Goal: Task Accomplishment & Management: Complete application form

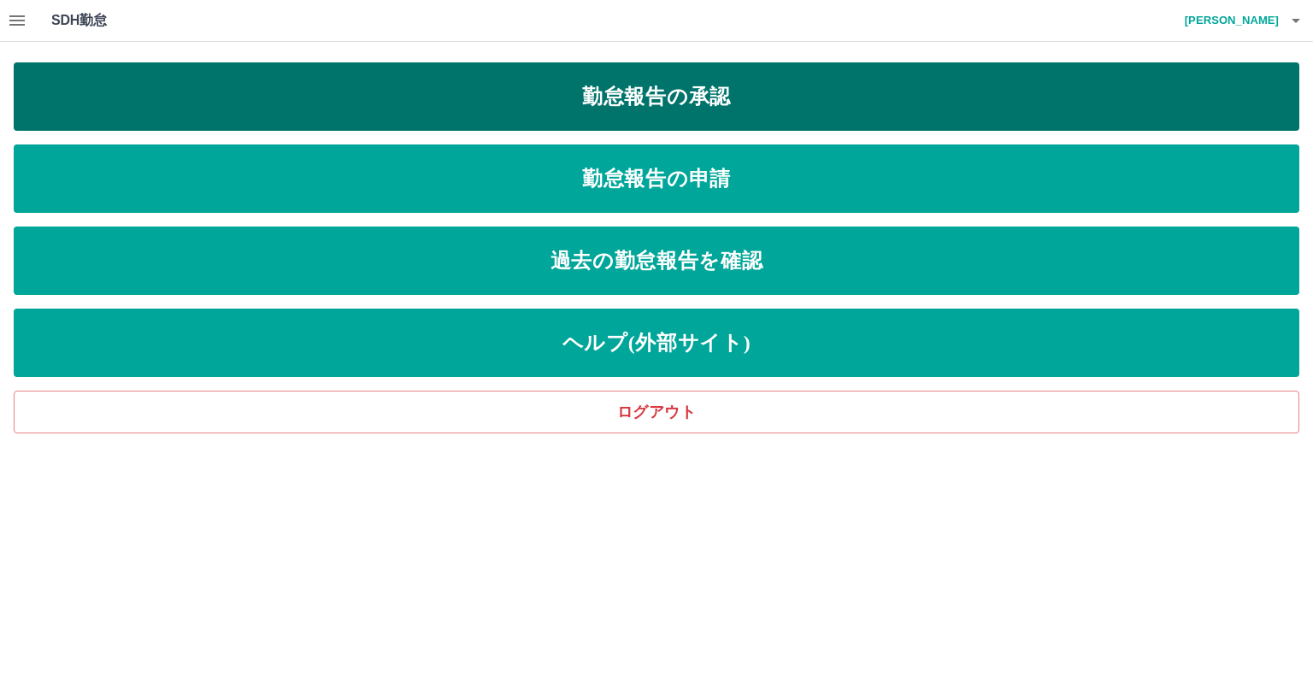
click at [547, 84] on link "勤怠報告の承認" at bounding box center [656, 96] width 1285 height 68
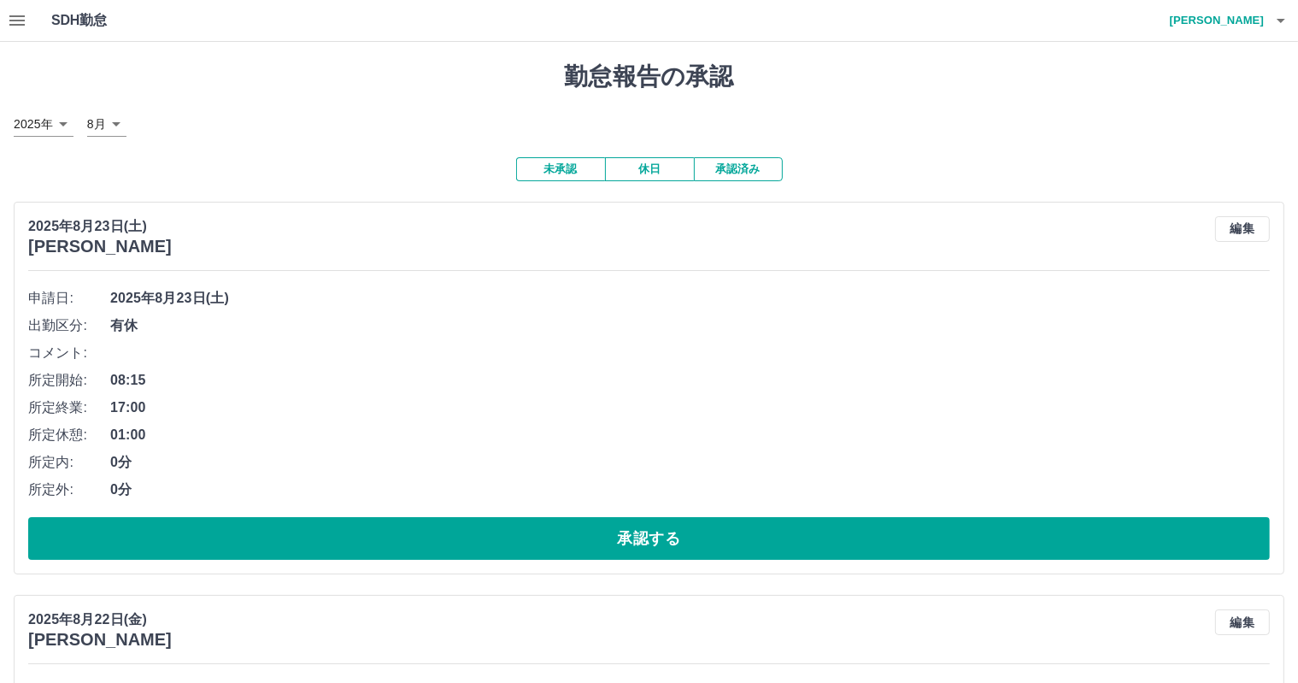
scroll to position [171, 0]
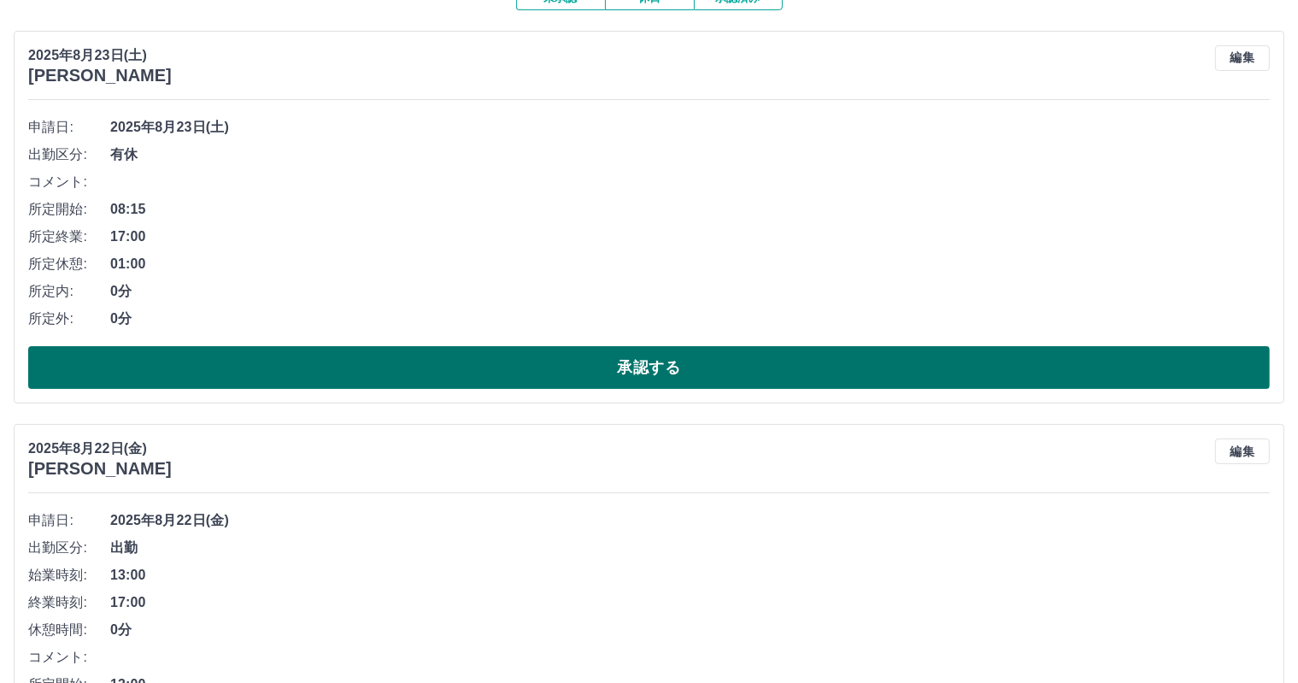
click at [525, 351] on button "承認する" at bounding box center [649, 367] width 1242 height 43
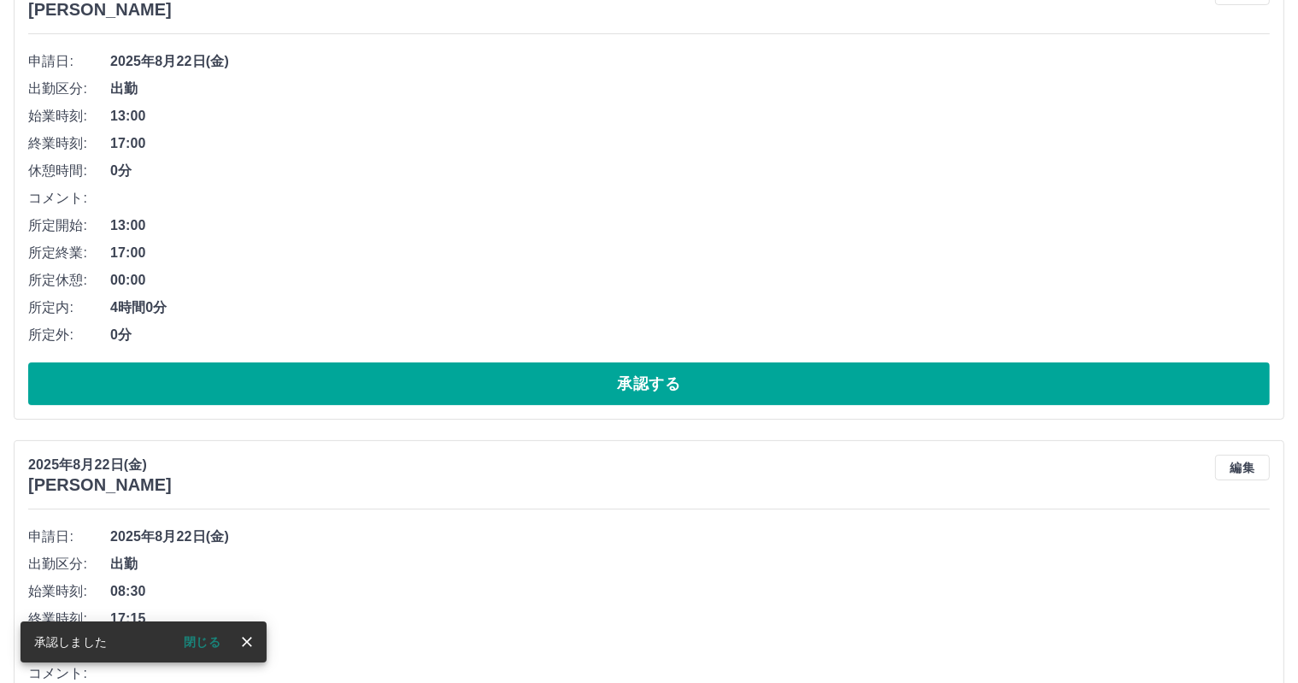
scroll to position [256, 0]
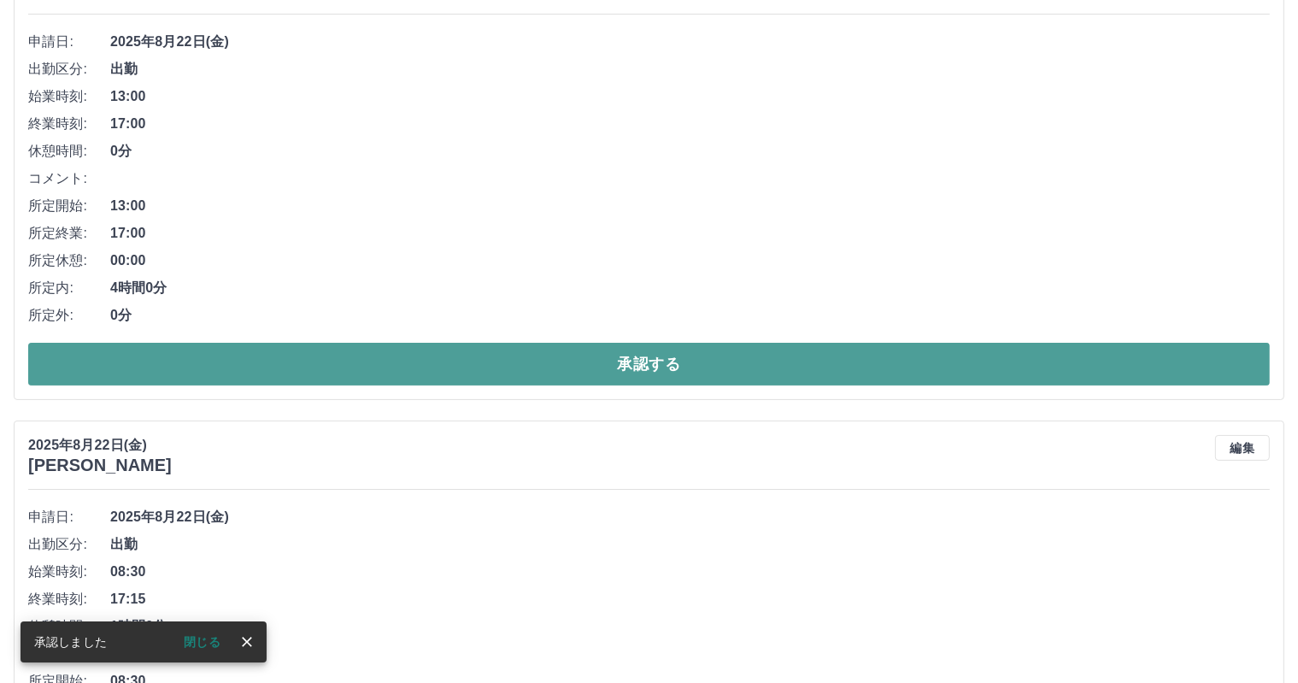
click at [523, 382] on button "承認する" at bounding box center [649, 364] width 1242 height 43
drag, startPoint x: 400, startPoint y: 373, endPoint x: 390, endPoint y: 374, distance: 10.4
click at [401, 373] on button "承認する" at bounding box center [649, 364] width 1242 height 43
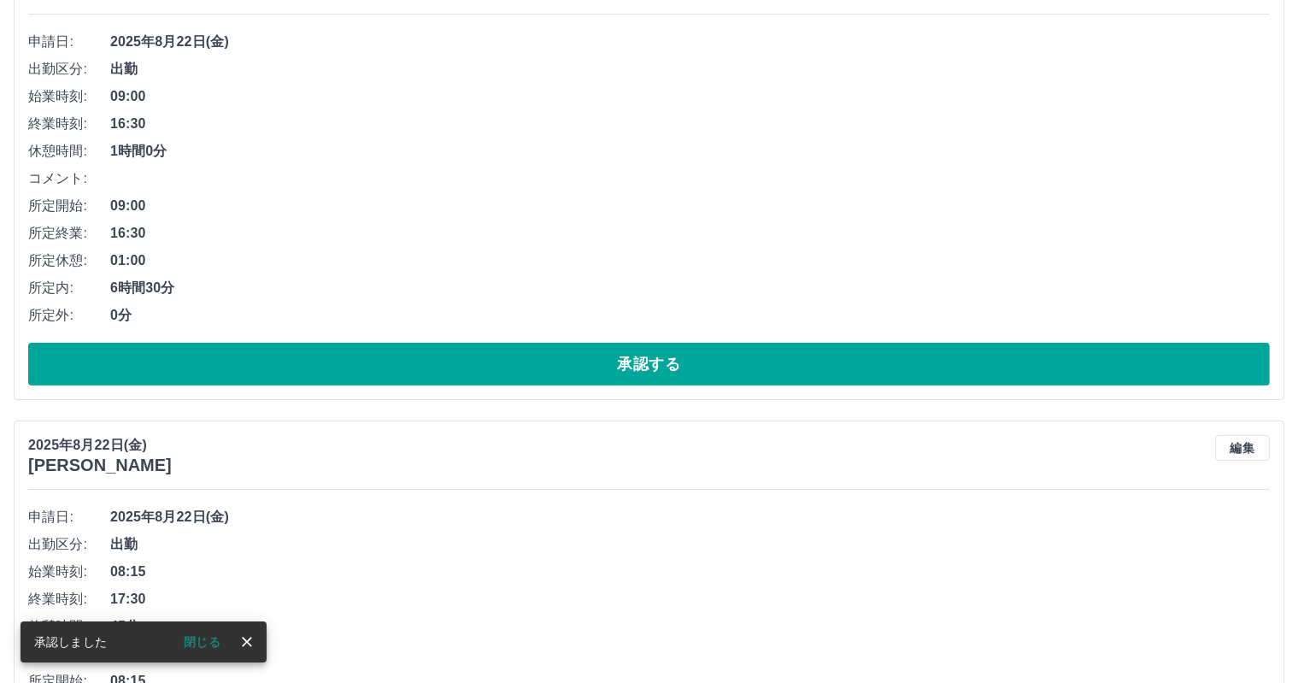
click at [297, 368] on button "承認する" at bounding box center [649, 364] width 1242 height 43
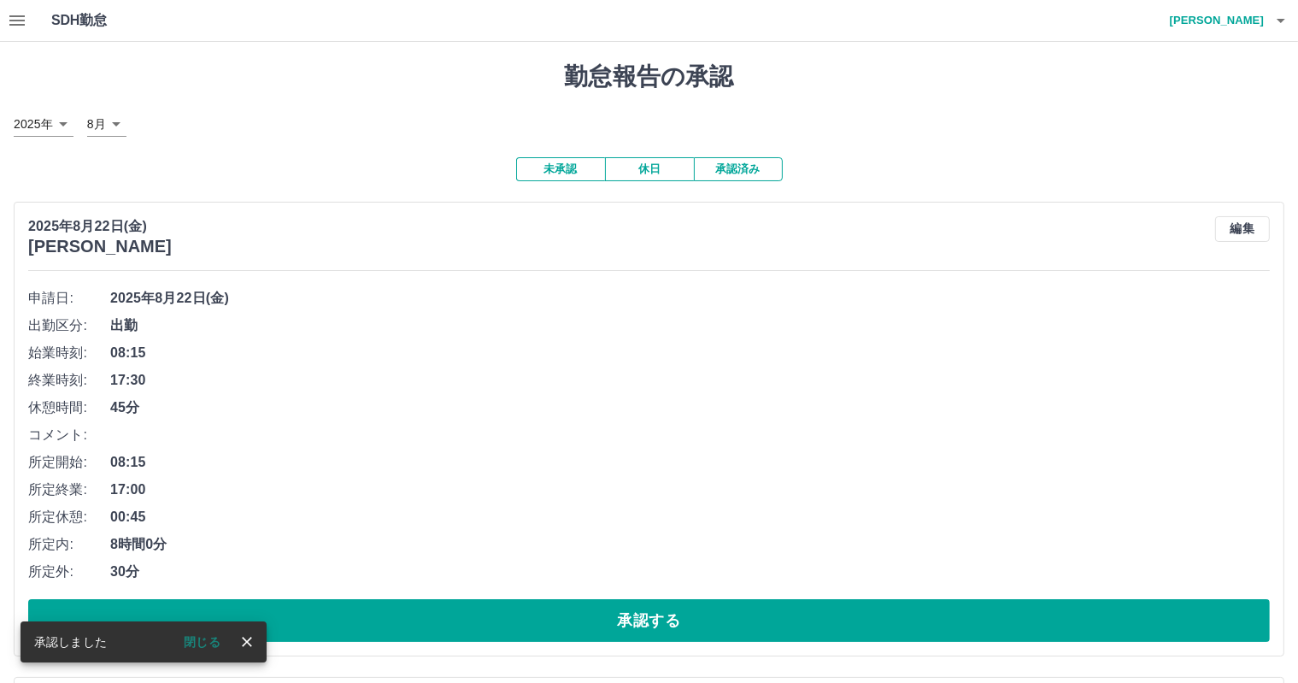
scroll to position [171, 0]
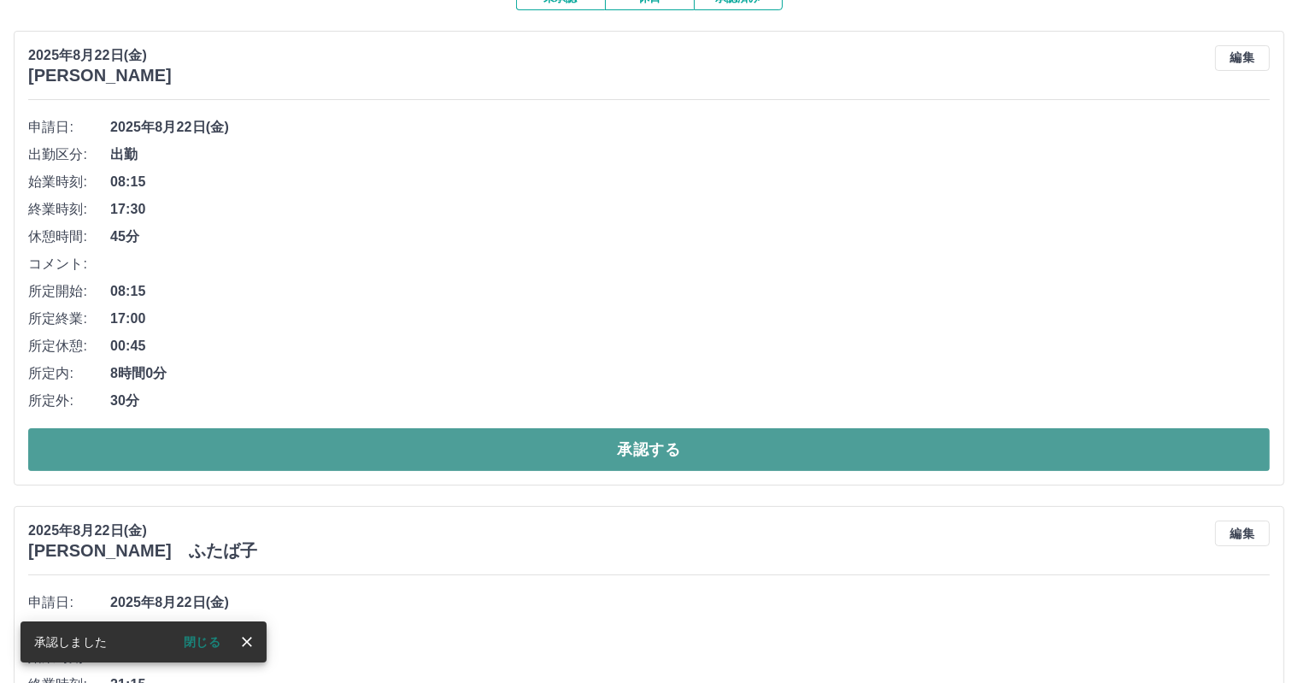
click at [363, 445] on button "承認する" at bounding box center [649, 449] width 1242 height 43
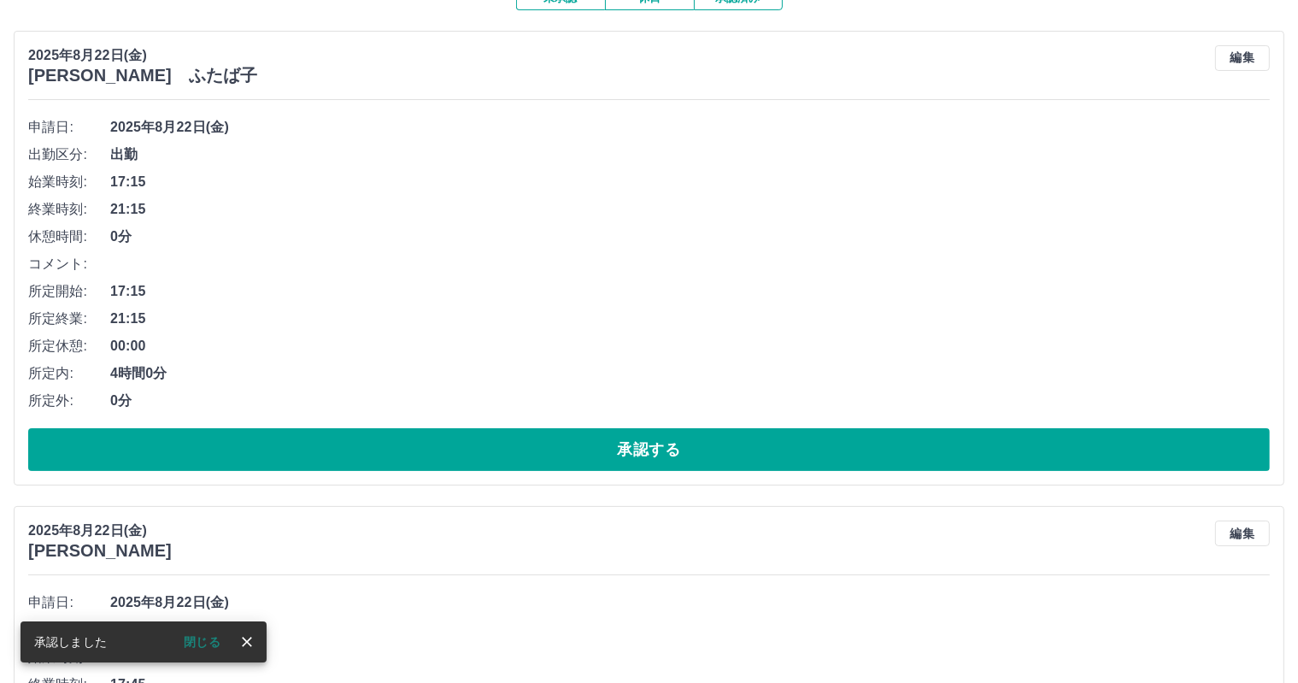
click at [377, 438] on button "承認する" at bounding box center [649, 449] width 1242 height 43
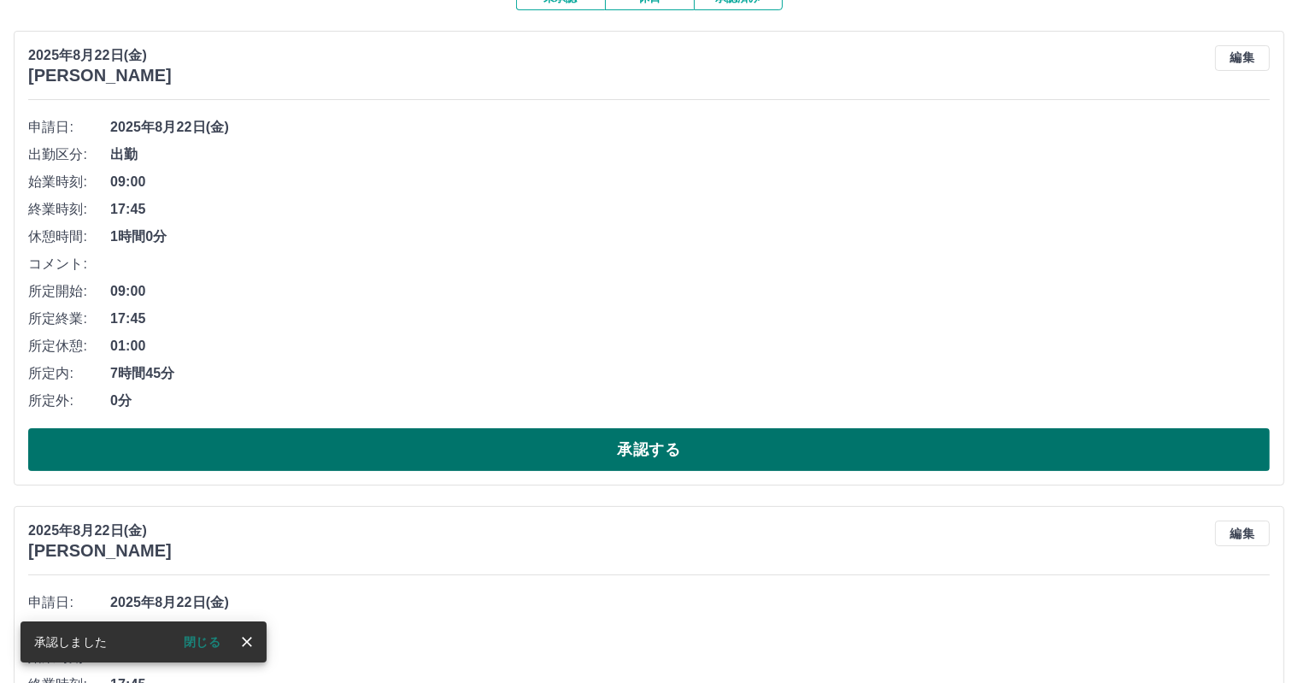
click at [373, 435] on button "承認する" at bounding box center [649, 449] width 1242 height 43
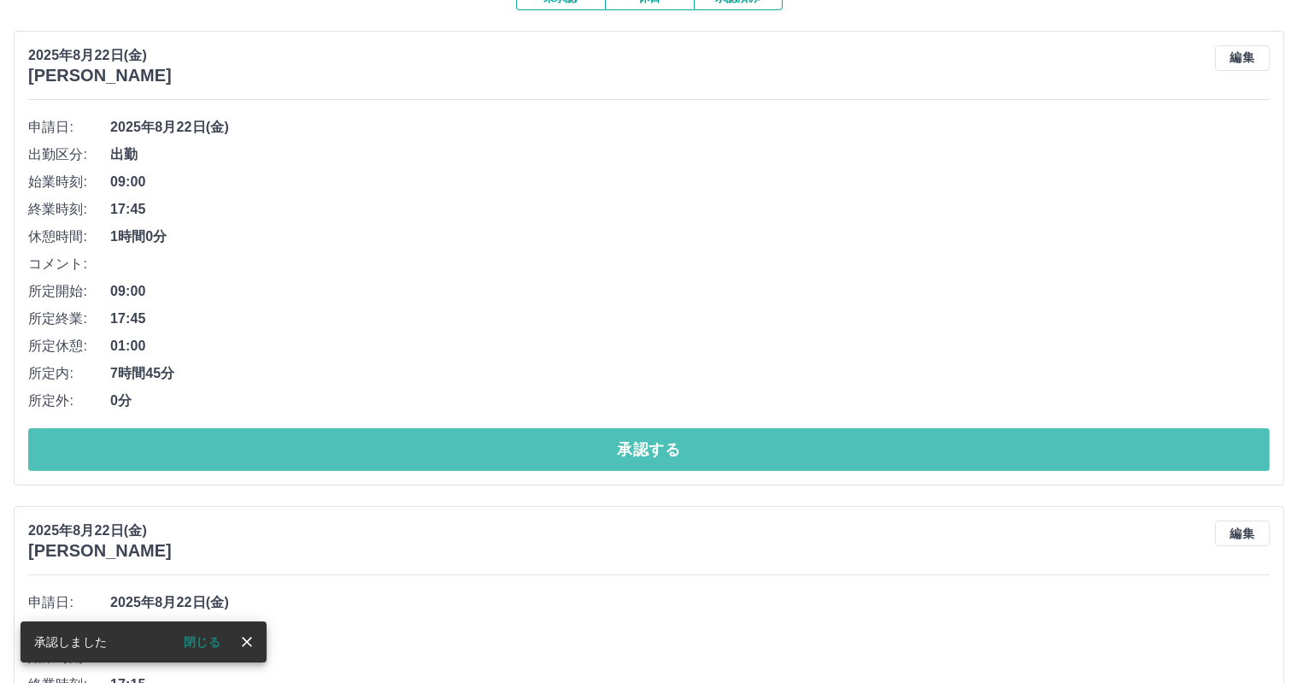
click at [373, 435] on button "承認する" at bounding box center [649, 449] width 1242 height 43
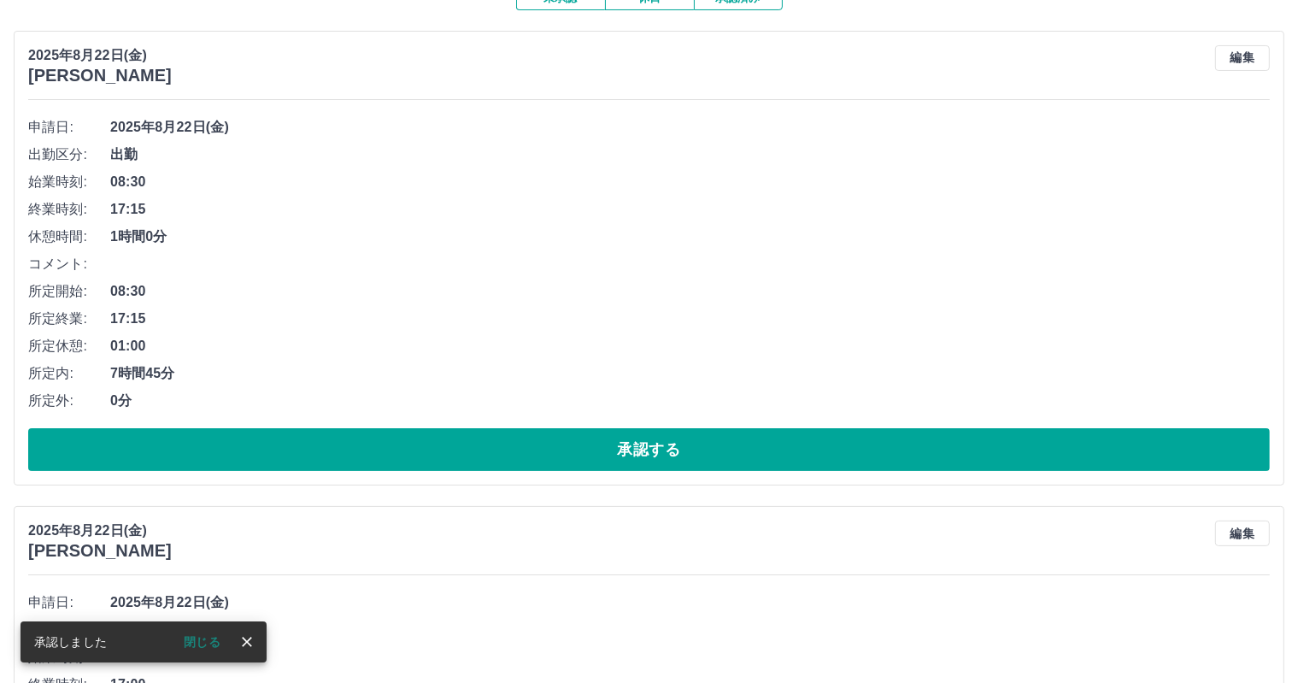
click at [373, 435] on button "承認する" at bounding box center [649, 449] width 1242 height 43
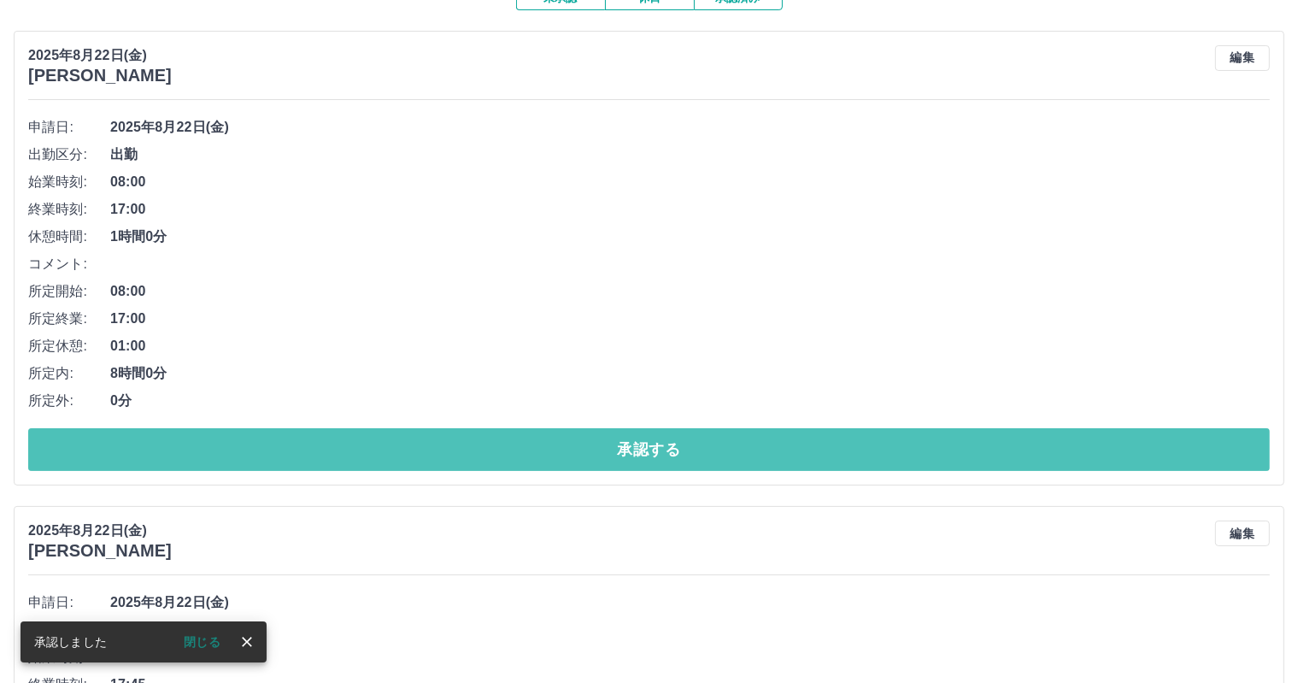
click at [373, 435] on button "承認する" at bounding box center [649, 449] width 1242 height 43
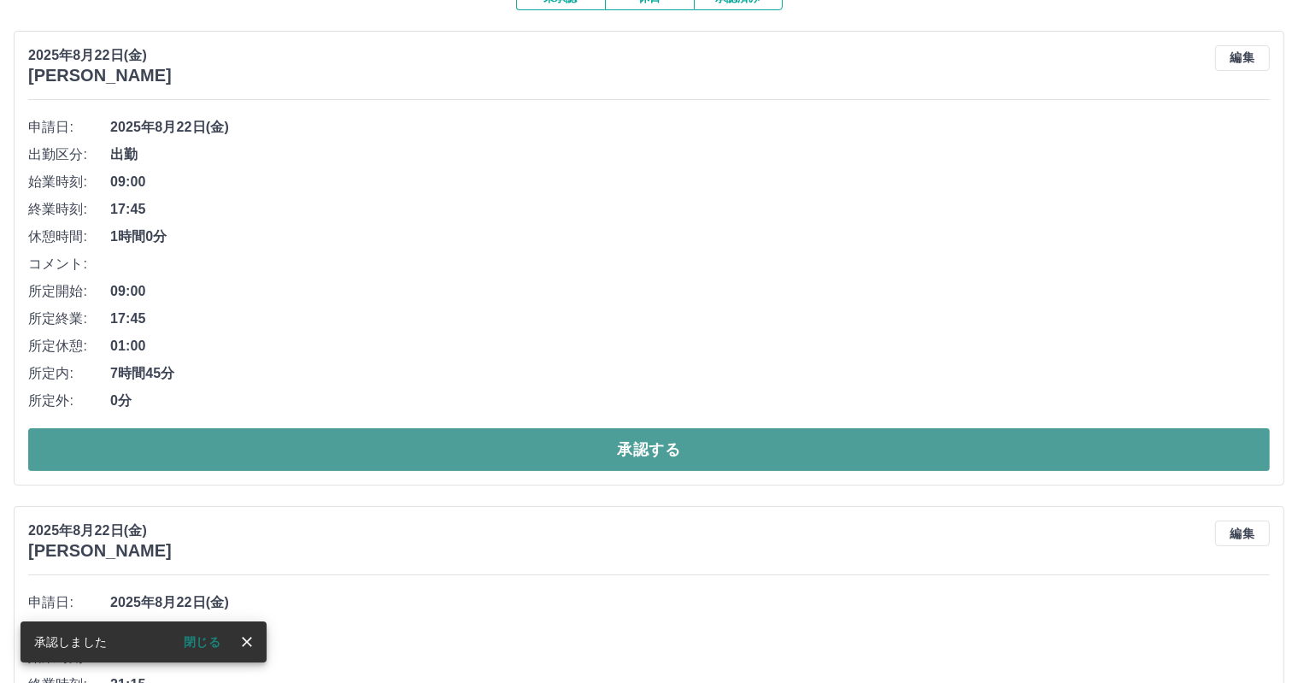
click at [373, 436] on button "承認する" at bounding box center [649, 449] width 1242 height 43
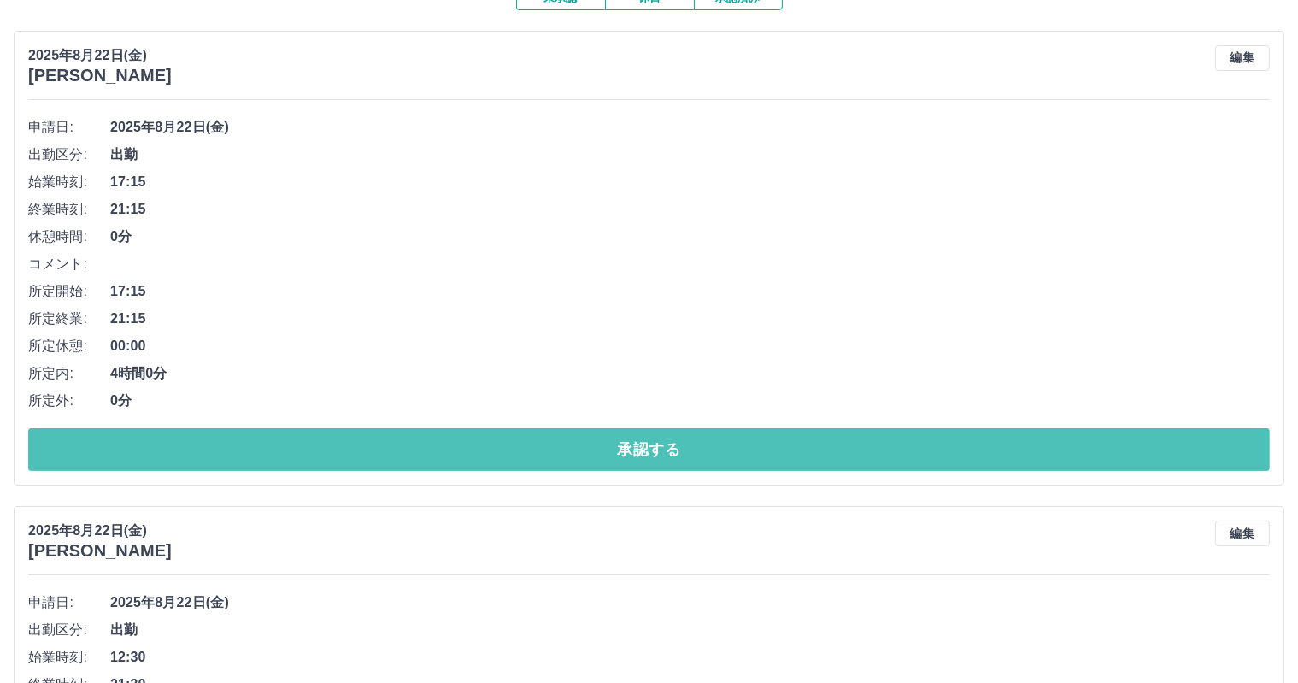
click at [373, 436] on button "承認する" at bounding box center [649, 449] width 1242 height 43
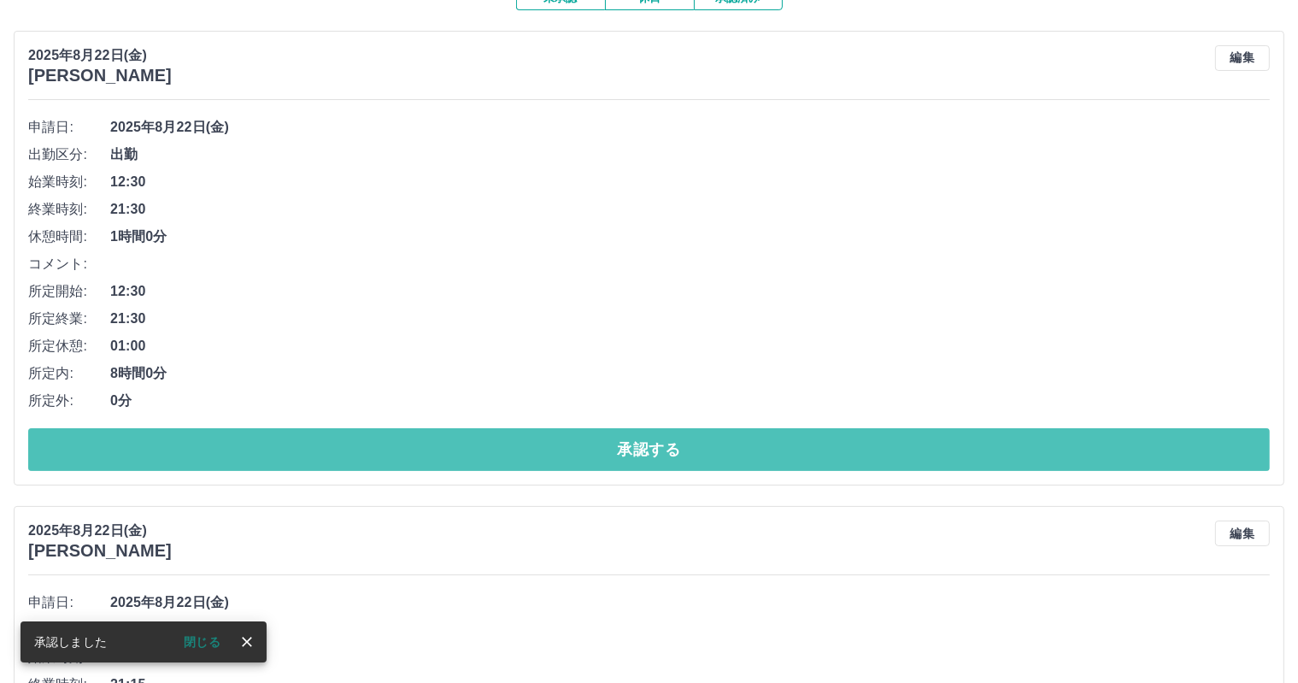
click at [373, 436] on button "承認する" at bounding box center [649, 449] width 1242 height 43
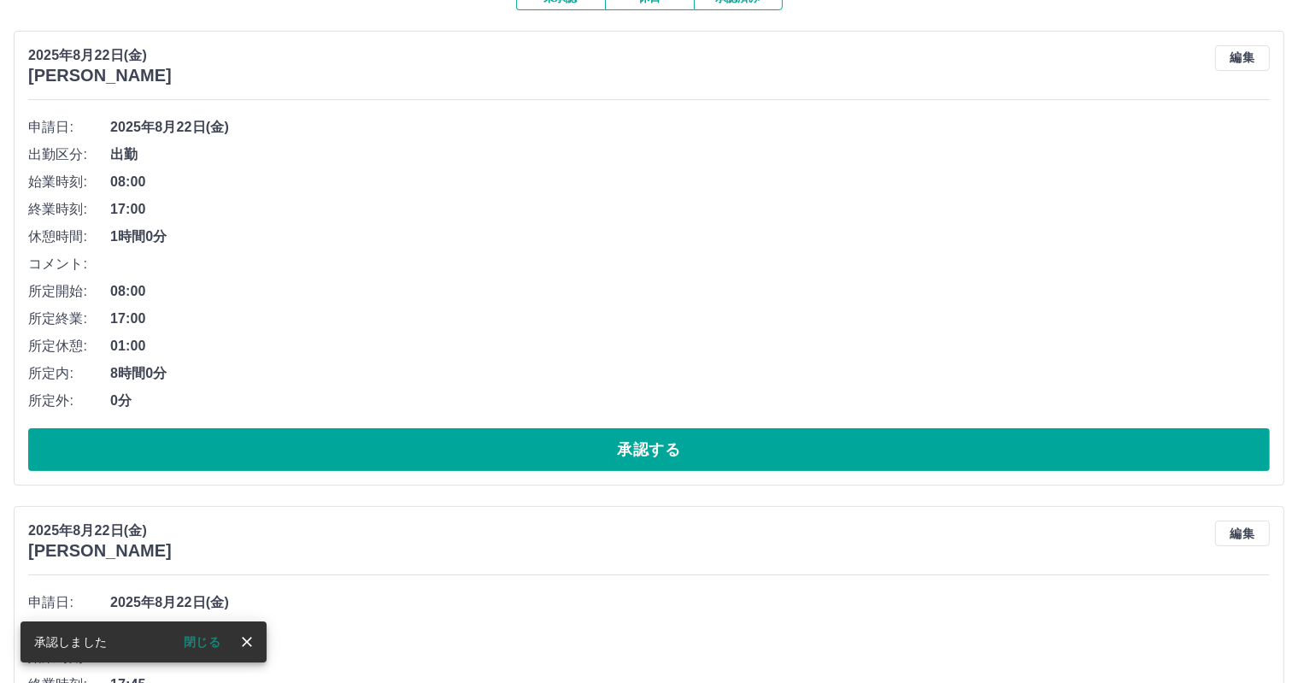
click at [373, 436] on button "承認する" at bounding box center [649, 449] width 1242 height 43
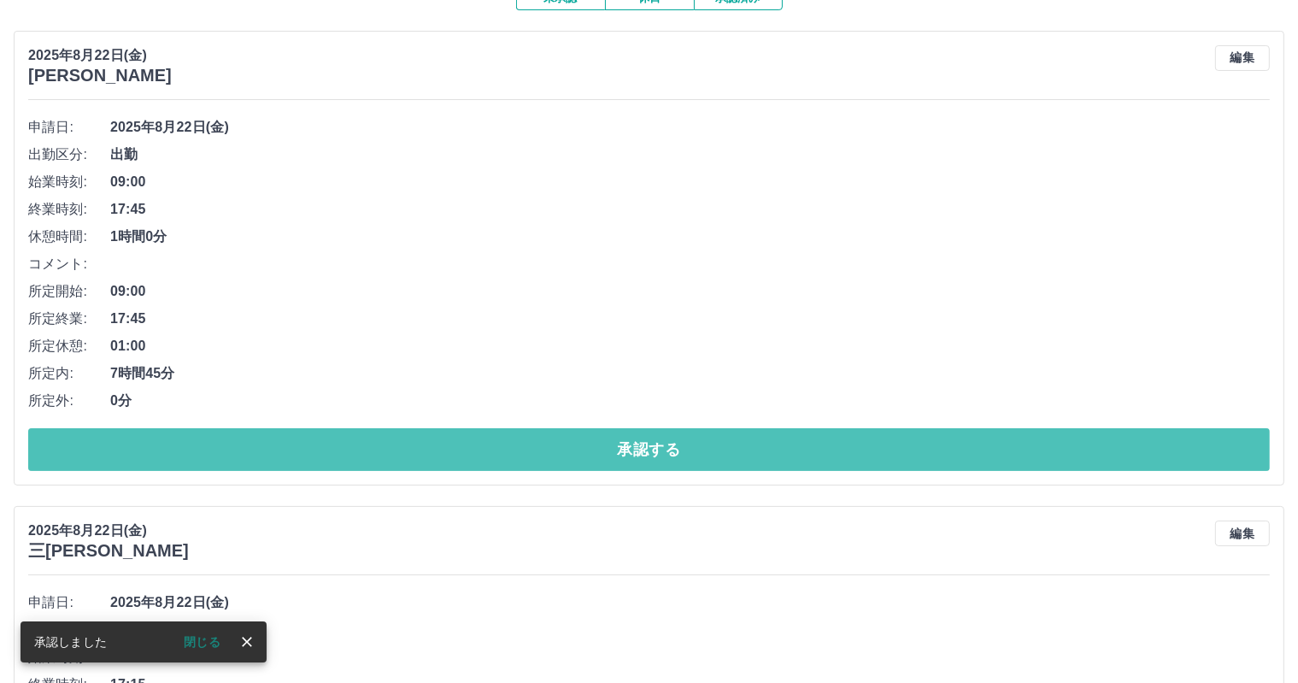
click at [373, 436] on button "承認する" at bounding box center [649, 449] width 1242 height 43
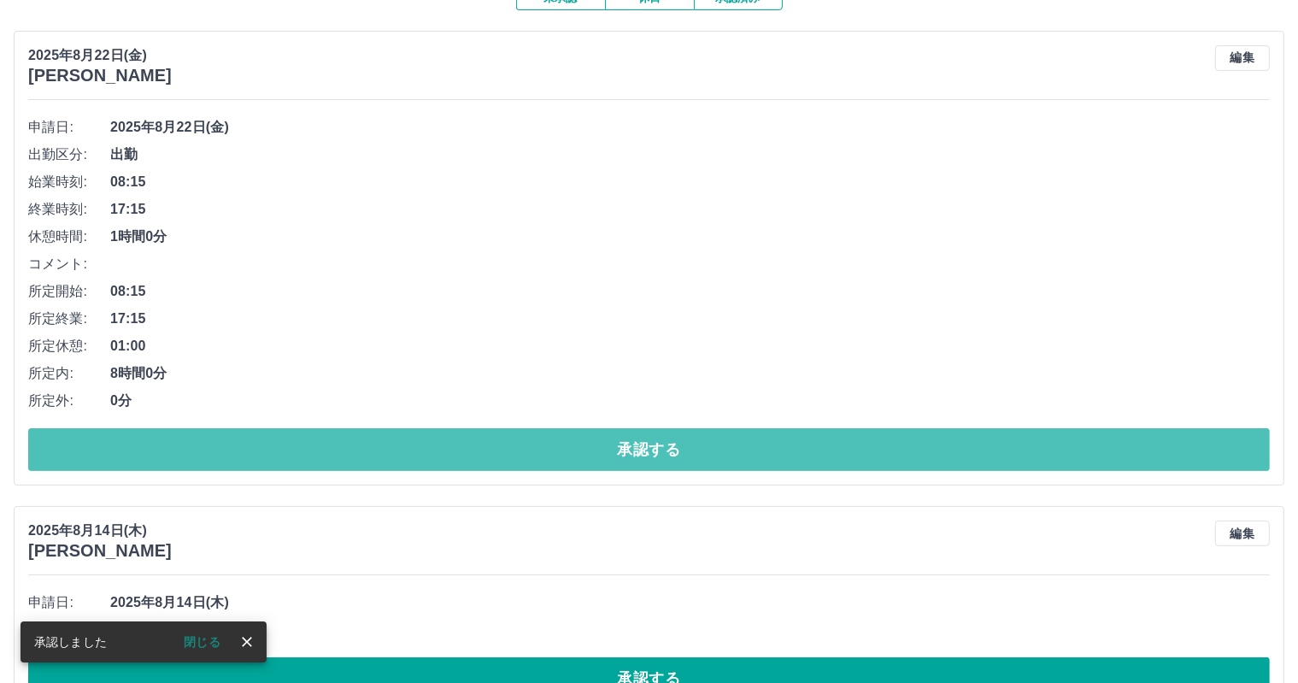
click at [373, 436] on button "承認する" at bounding box center [649, 449] width 1242 height 43
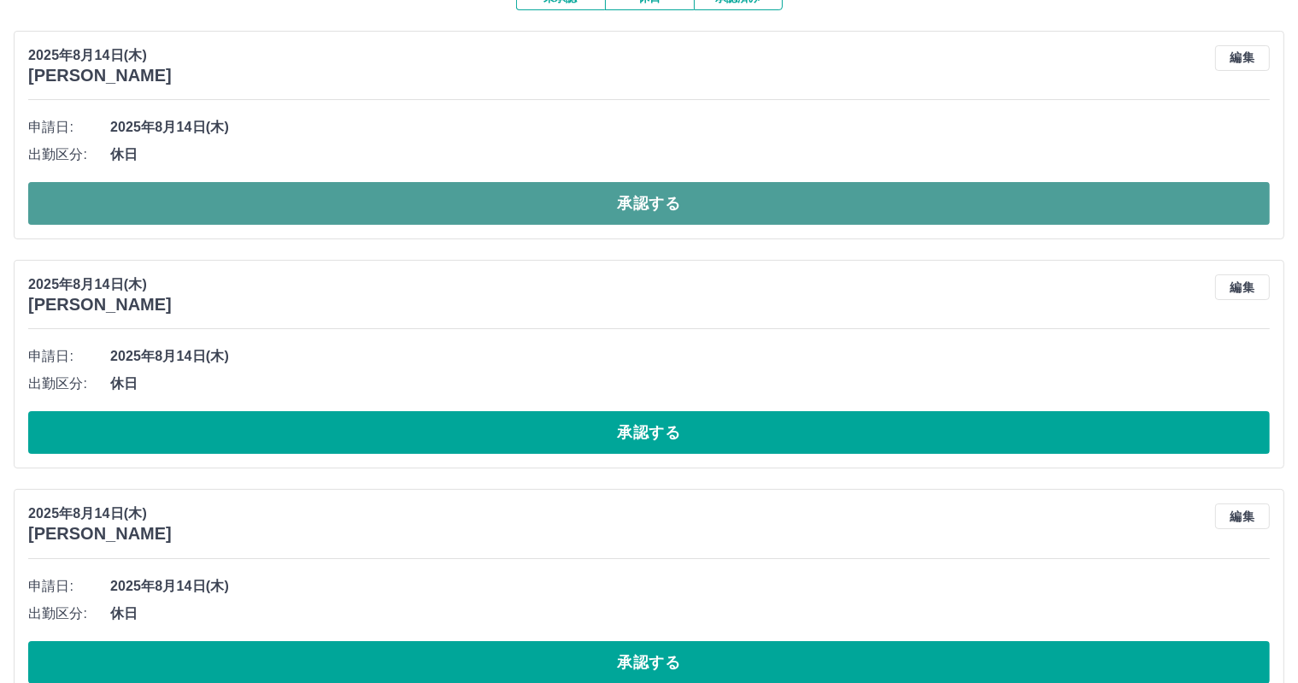
click at [520, 204] on button "承認する" at bounding box center [649, 203] width 1242 height 43
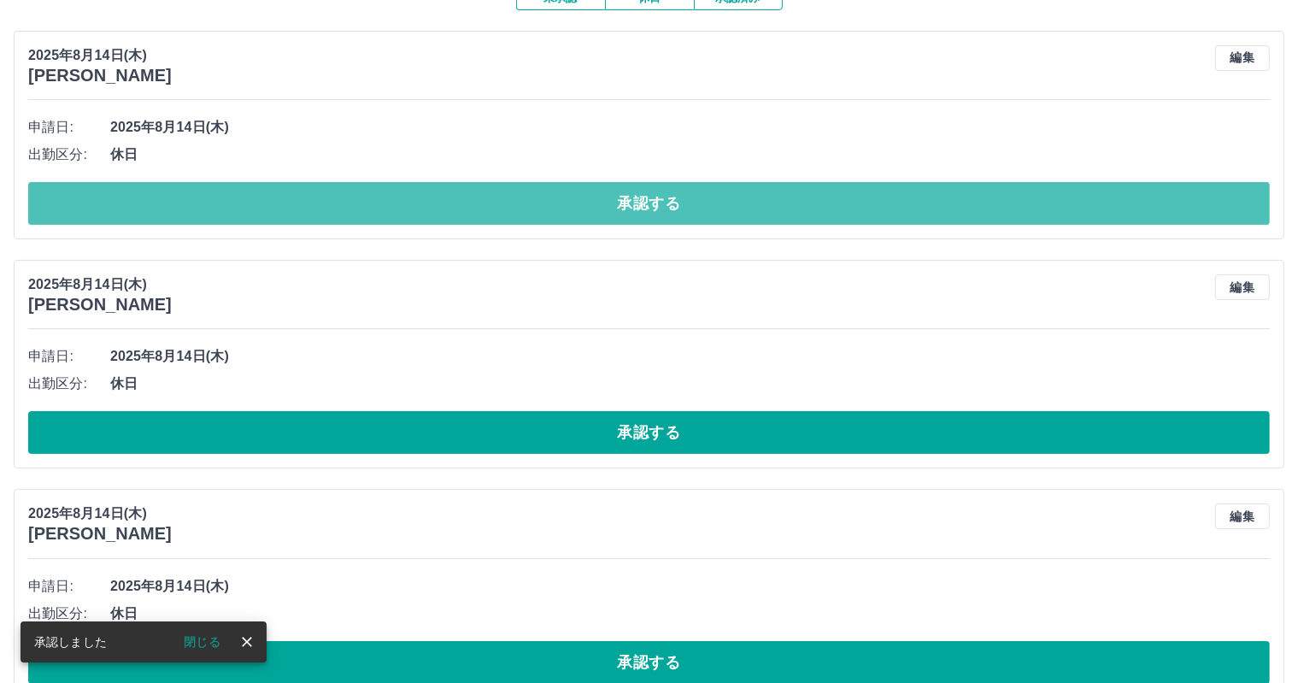
click at [520, 204] on button "承認する" at bounding box center [649, 203] width 1242 height 43
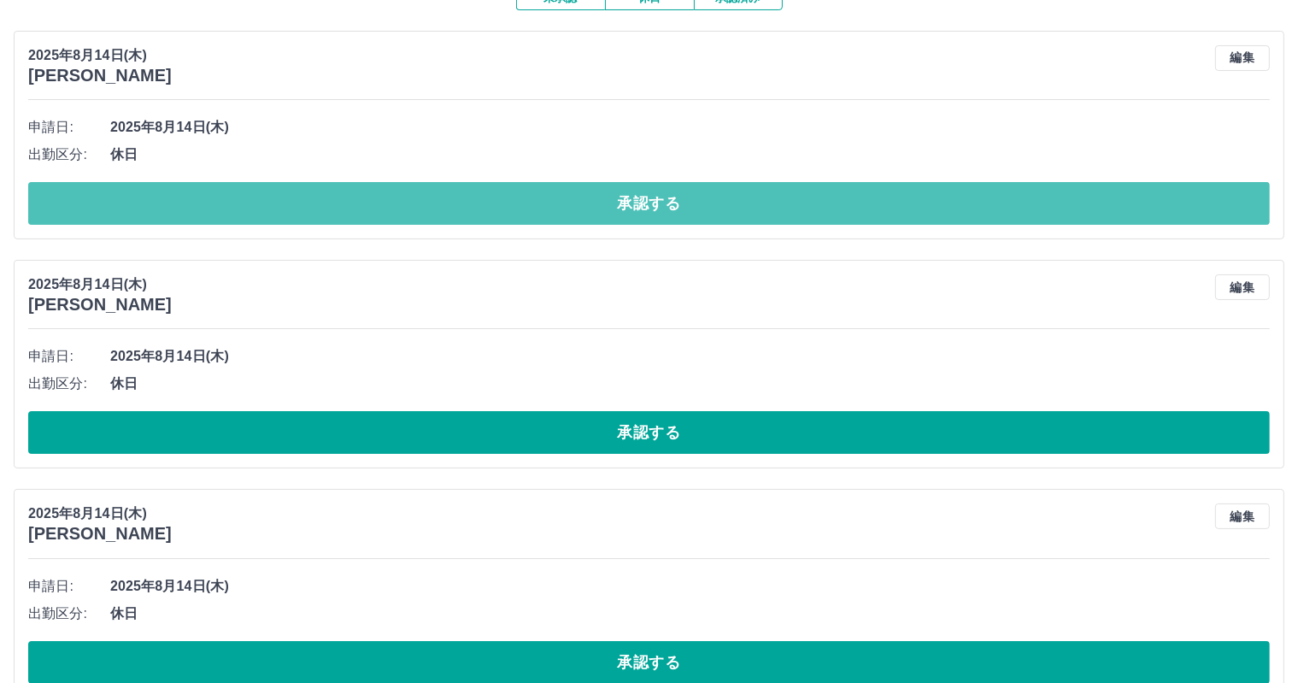
click at [520, 204] on button "承認する" at bounding box center [649, 203] width 1242 height 43
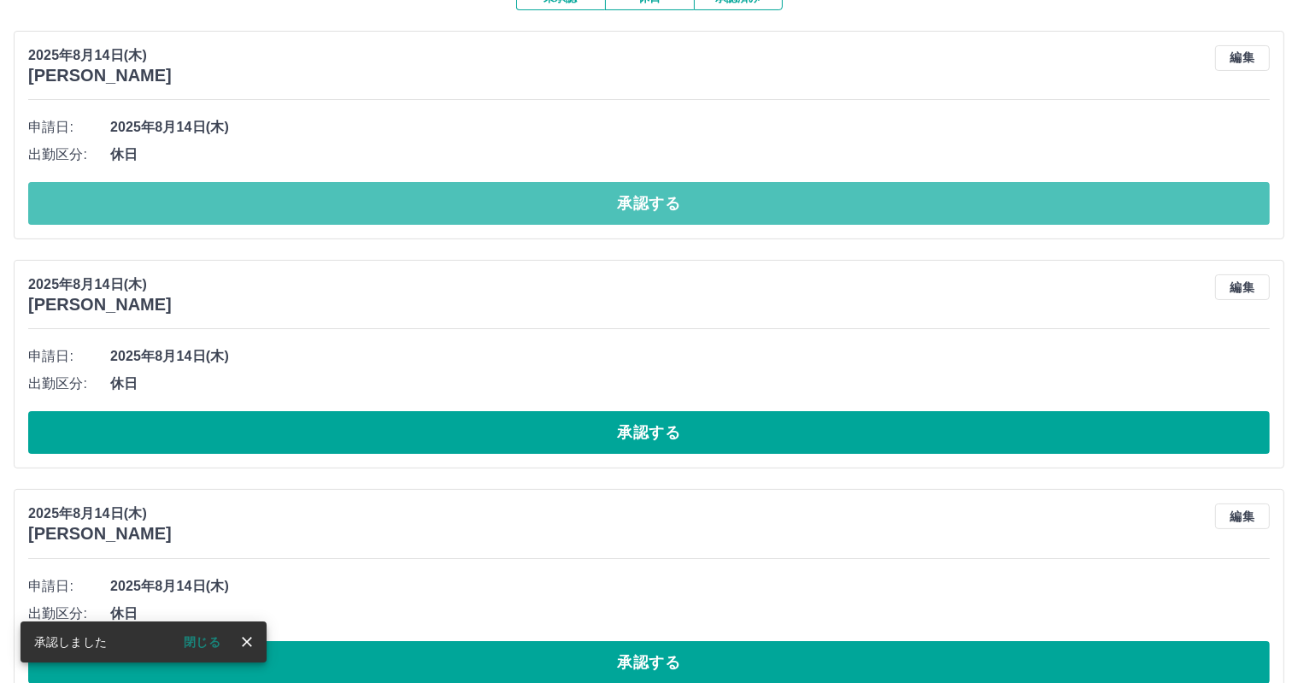
click at [520, 204] on button "承認する" at bounding box center [649, 203] width 1242 height 43
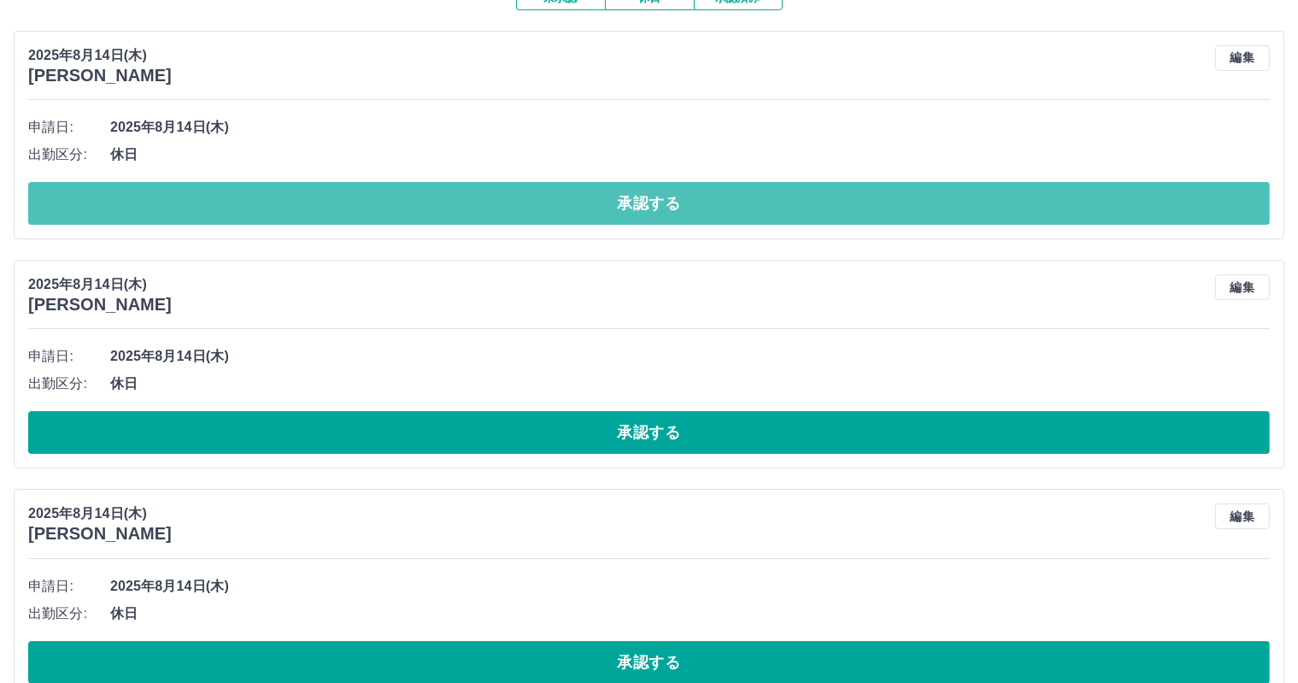
click at [520, 204] on button "承認する" at bounding box center [649, 203] width 1242 height 43
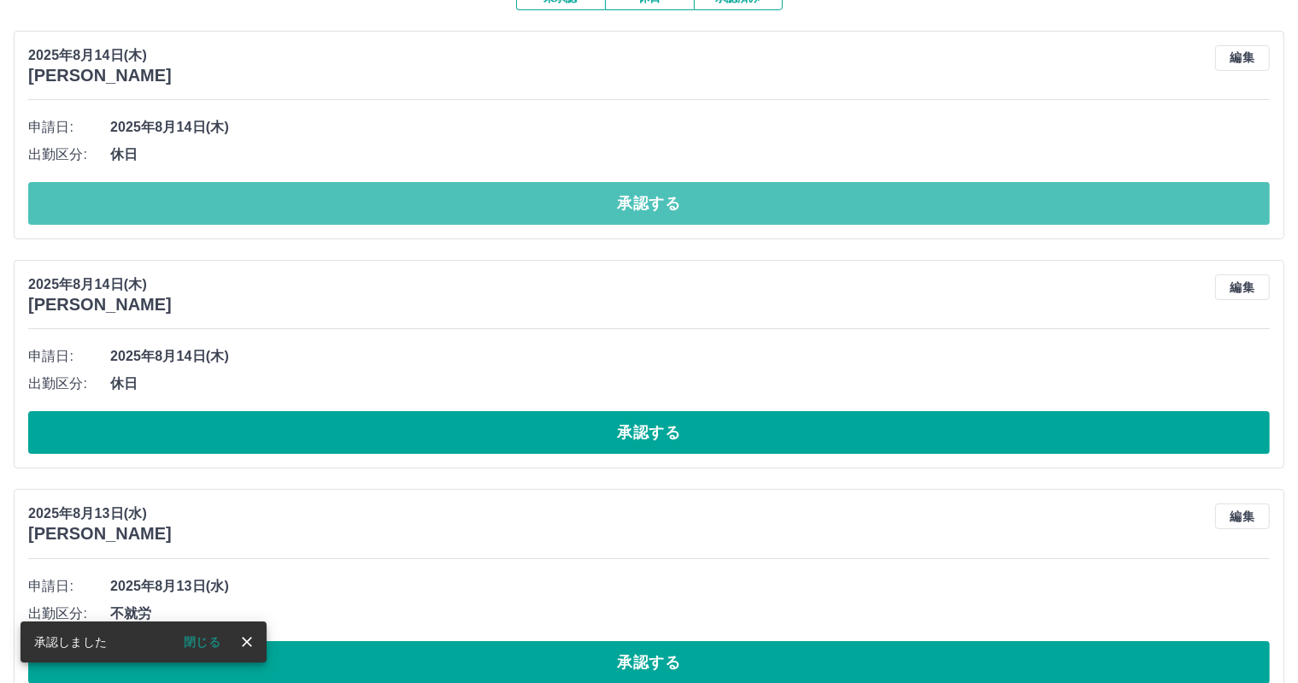
click at [520, 204] on button "承認する" at bounding box center [649, 203] width 1242 height 43
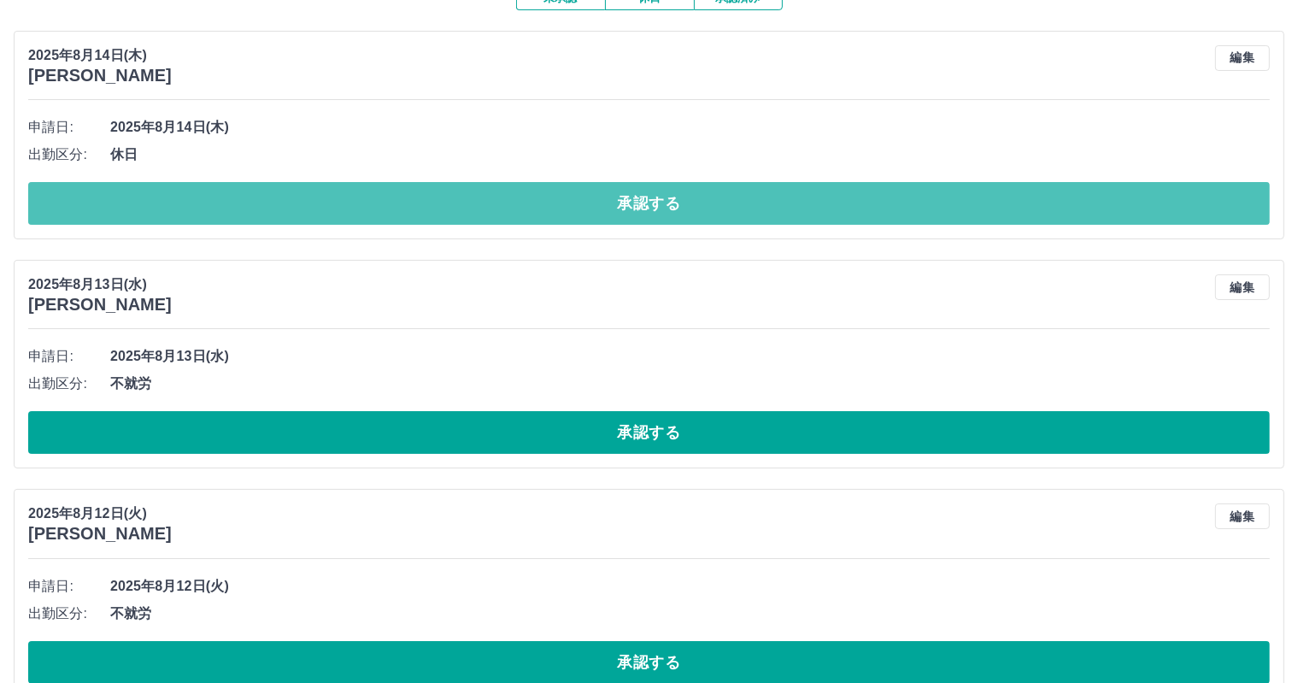
click at [520, 204] on button "承認する" at bounding box center [649, 203] width 1242 height 43
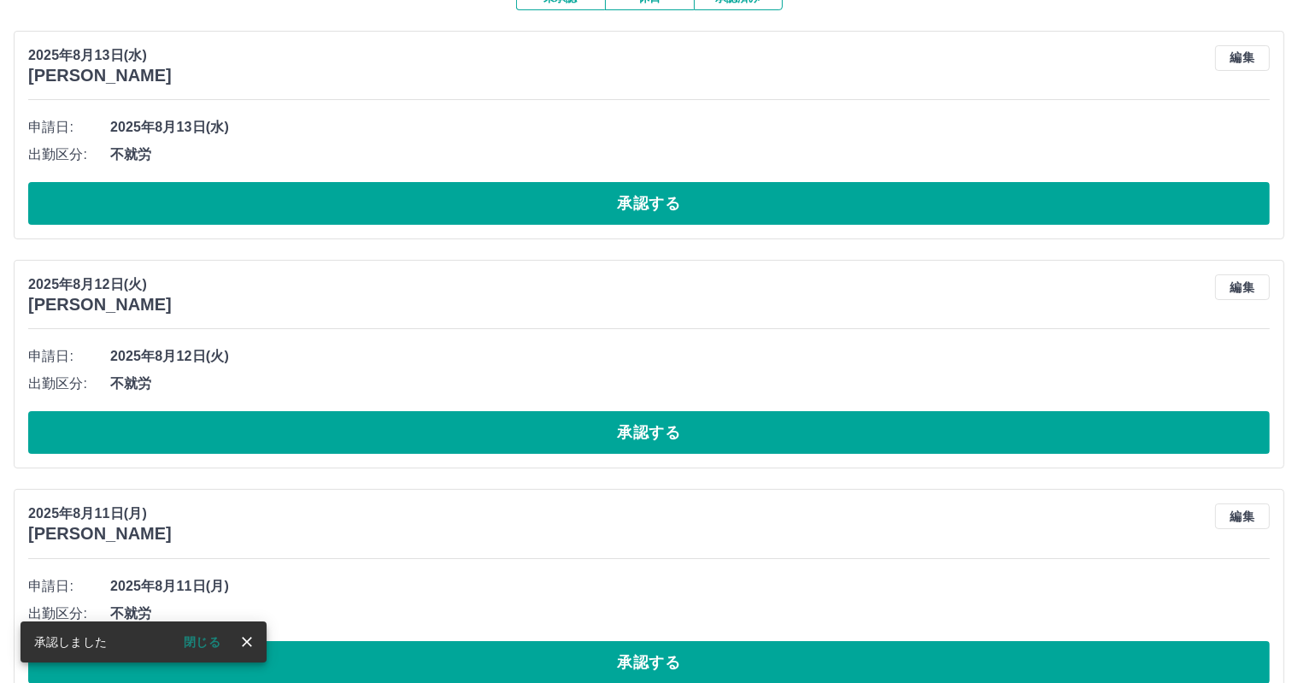
click at [520, 204] on button "承認する" at bounding box center [649, 203] width 1242 height 43
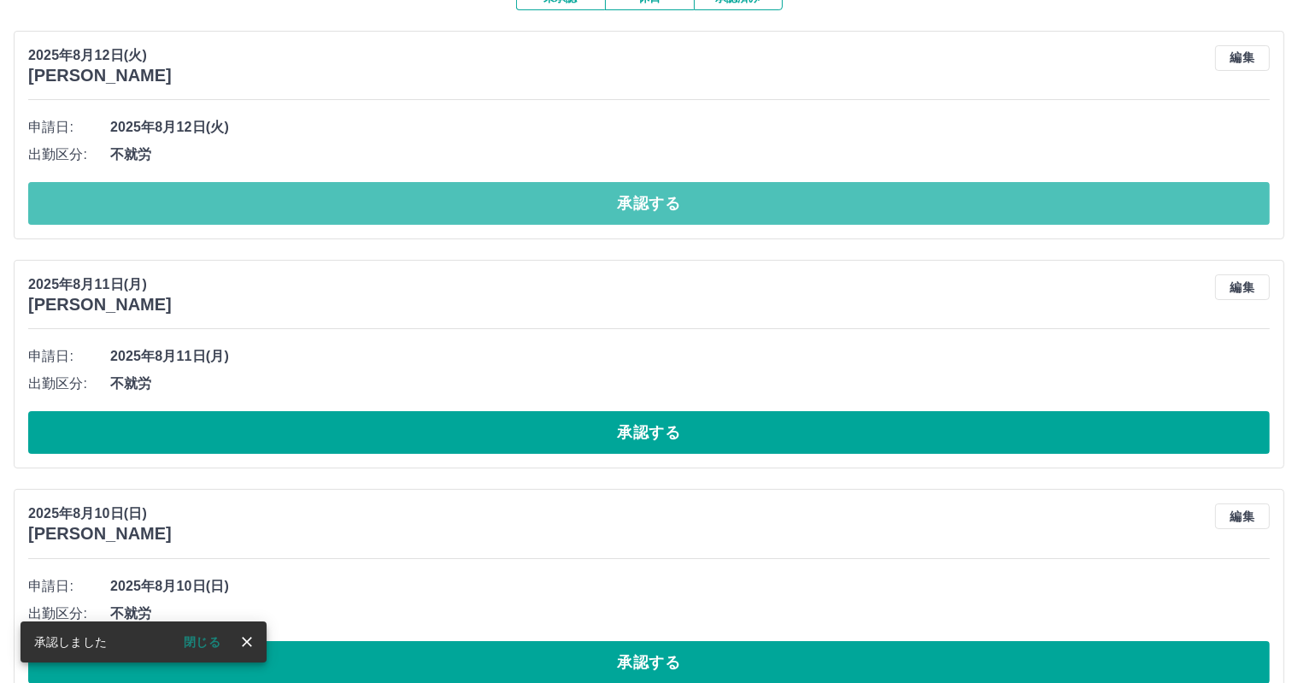
click at [520, 204] on button "承認する" at bounding box center [649, 203] width 1242 height 43
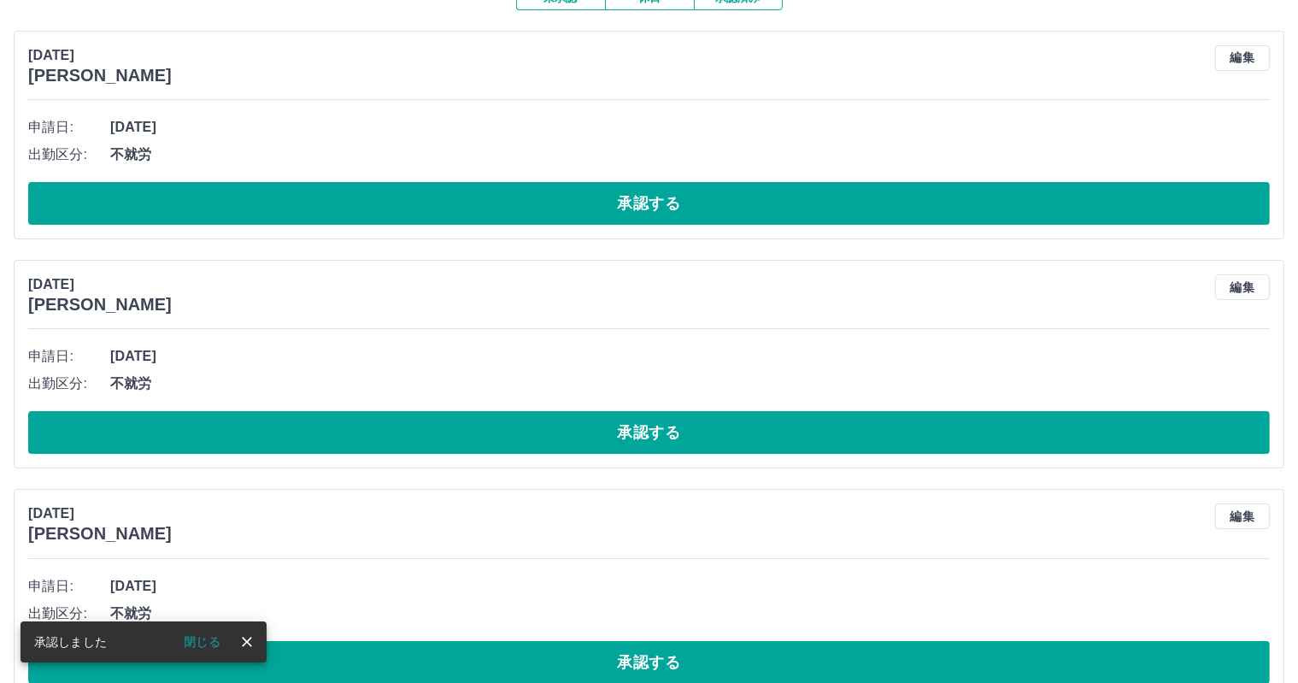
click at [520, 204] on button "承認する" at bounding box center [649, 203] width 1242 height 43
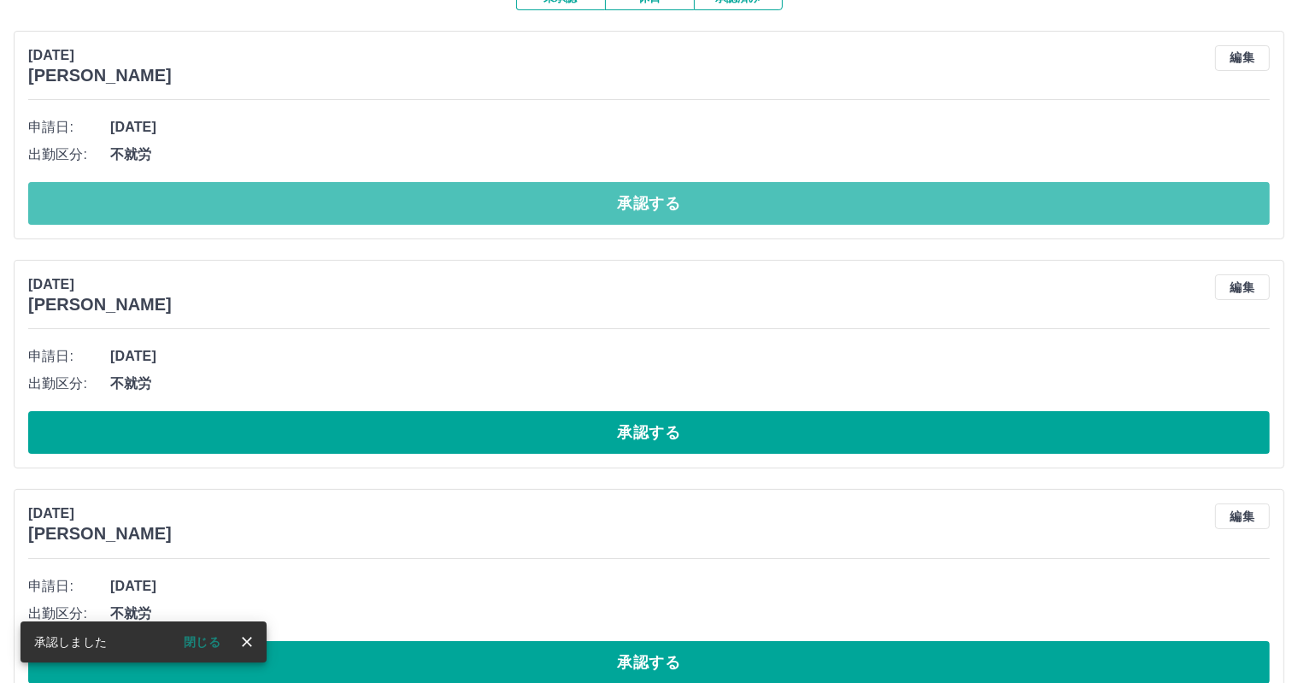
click at [520, 204] on button "承認する" at bounding box center [649, 203] width 1242 height 43
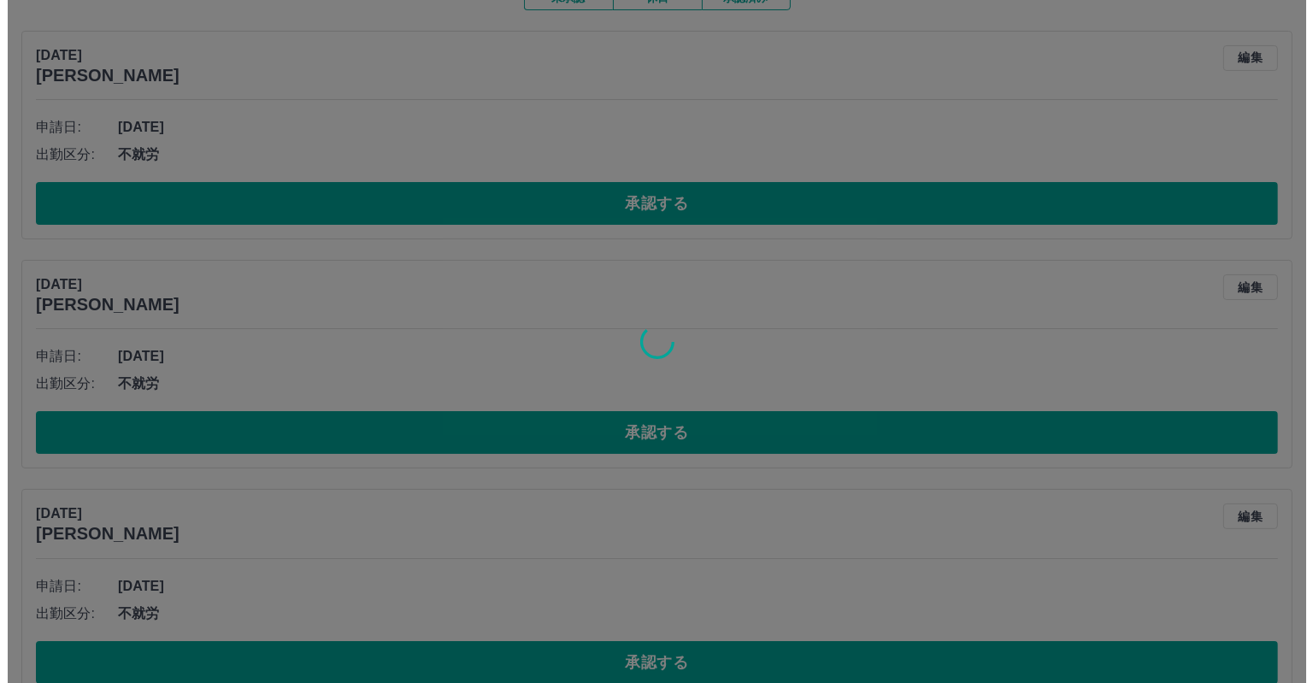
scroll to position [0, 0]
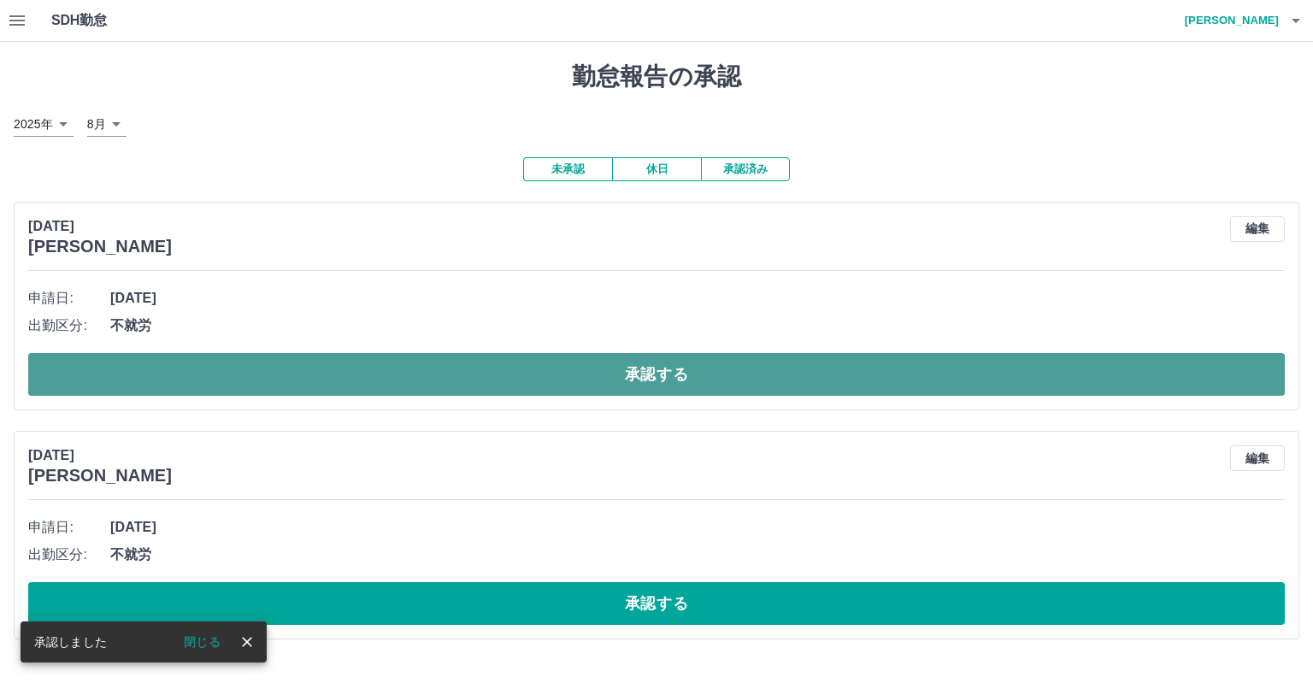
click at [779, 358] on button "承認する" at bounding box center [656, 374] width 1256 height 43
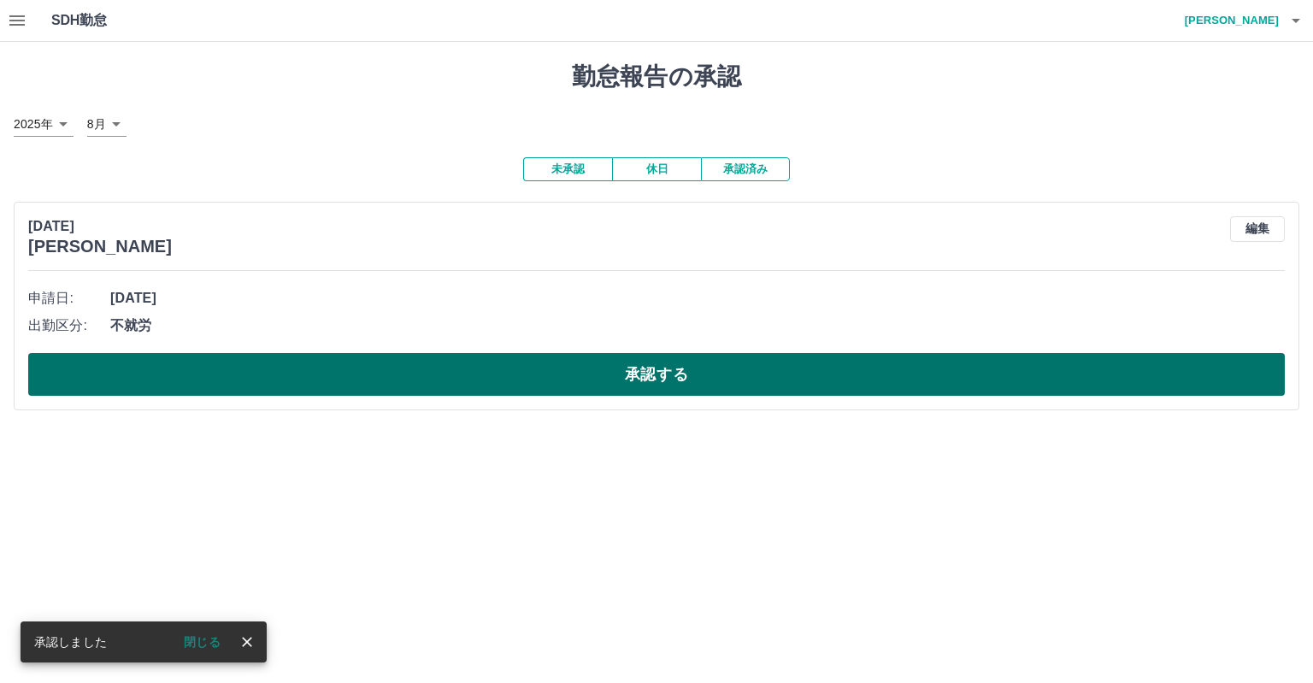
click at [549, 362] on button "承認する" at bounding box center [656, 374] width 1256 height 43
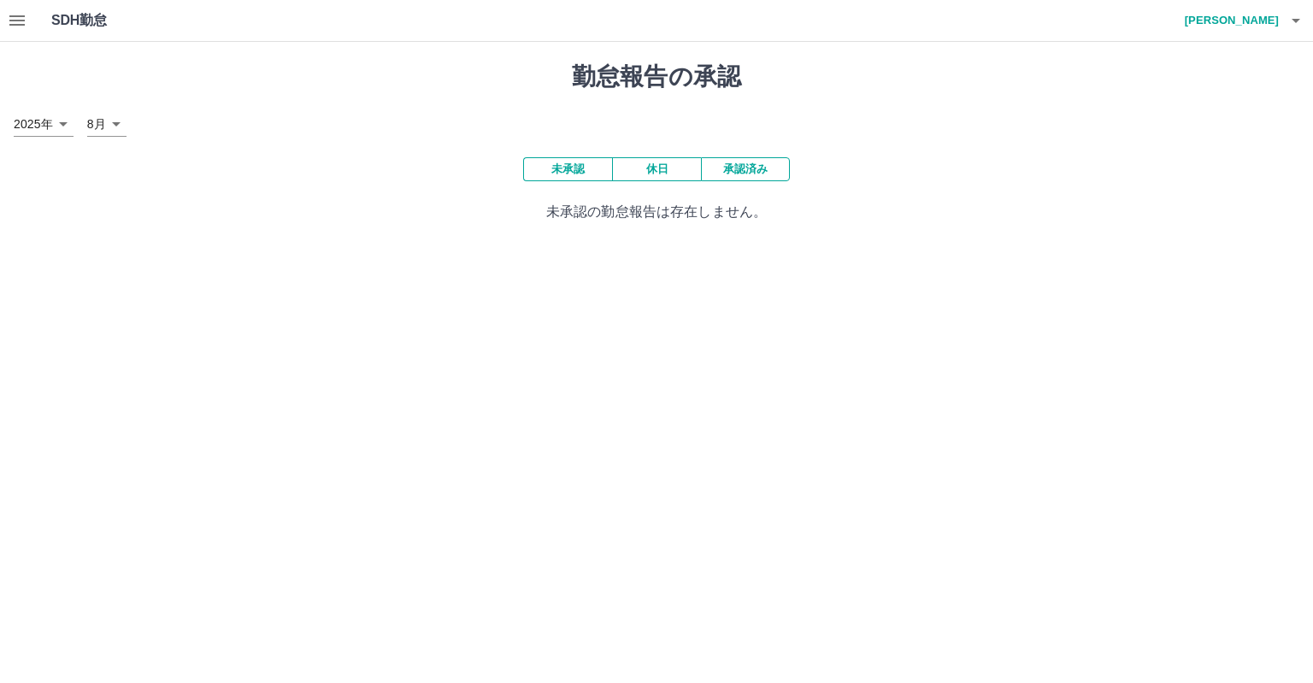
drag, startPoint x: 834, startPoint y: 1, endPoint x: 1121, endPoint y: 61, distance: 293.4
click at [1121, 61] on div "勤怠報告の承認 2025年 **** 8月 * 未承認 休日 承認済み 未承認の勤怠報告は存在しません。" at bounding box center [656, 142] width 1313 height 201
drag, startPoint x: 892, startPoint y: 3, endPoint x: 994, endPoint y: 126, distance: 160.3
click at [1038, 132] on div "2025年 **** 8月 *" at bounding box center [656, 124] width 1285 height 25
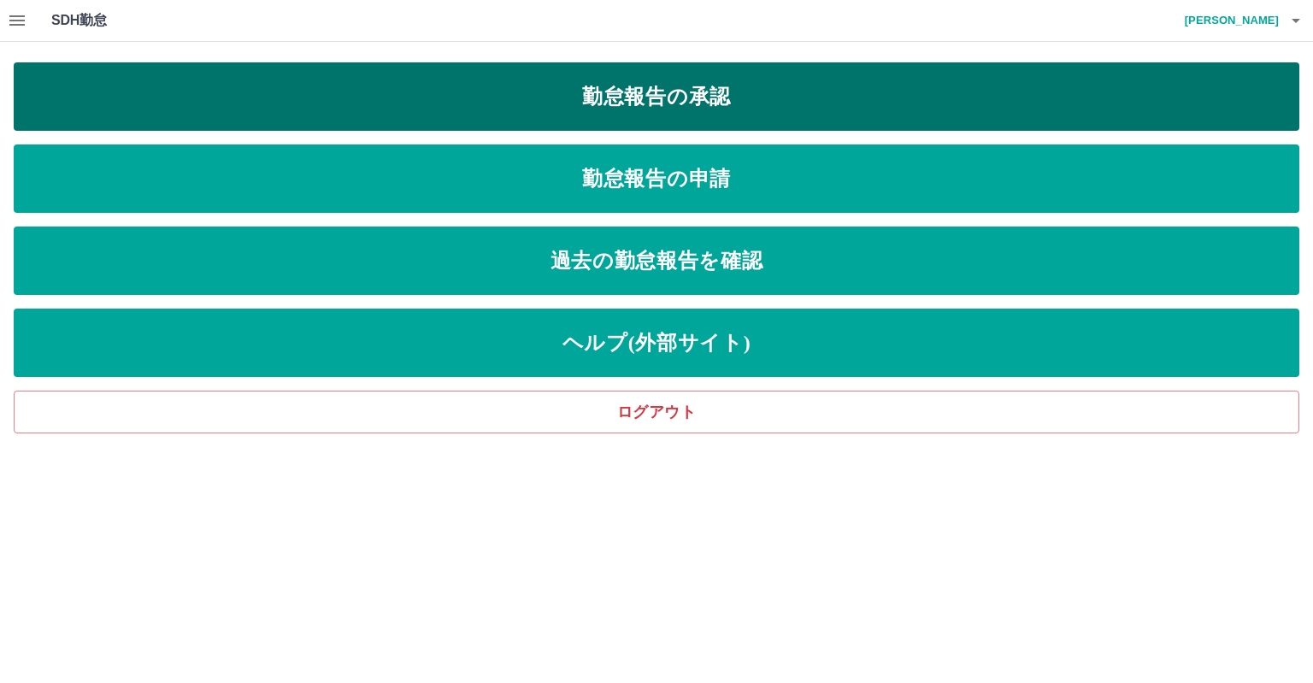
click at [523, 109] on link "勤怠報告の承認" at bounding box center [656, 96] width 1285 height 68
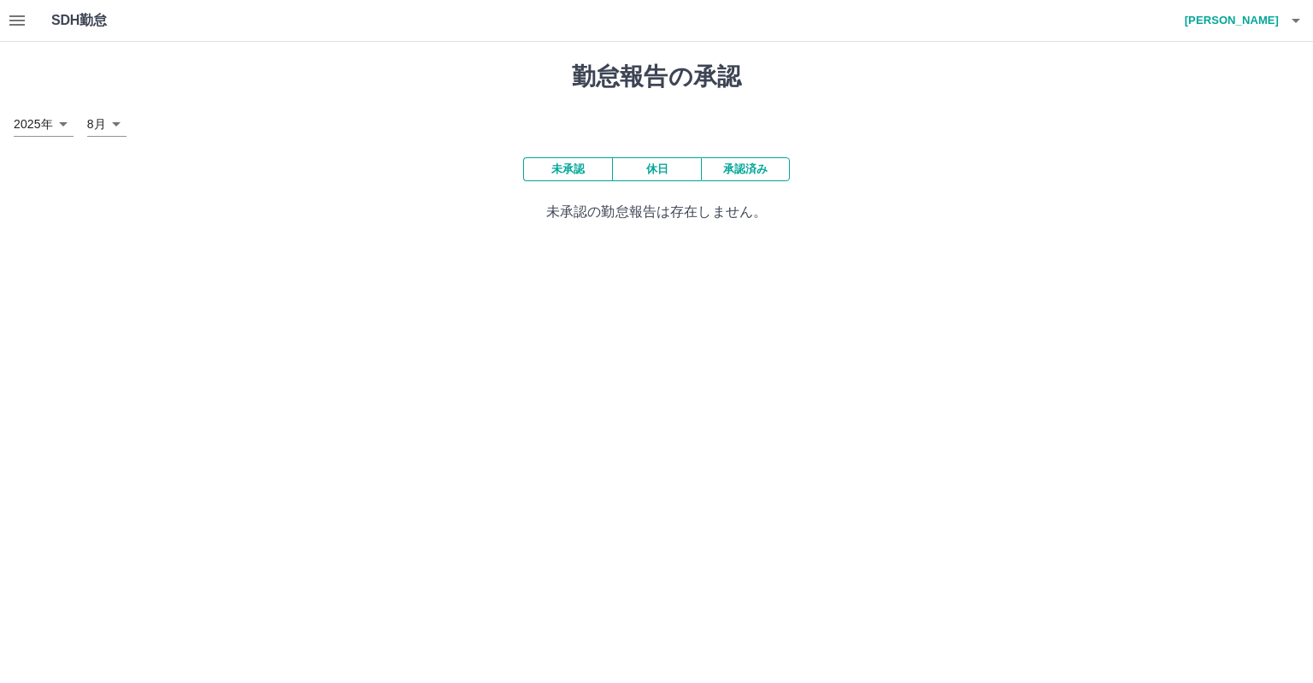
click at [14, 26] on icon "button" at bounding box center [17, 20] width 21 height 21
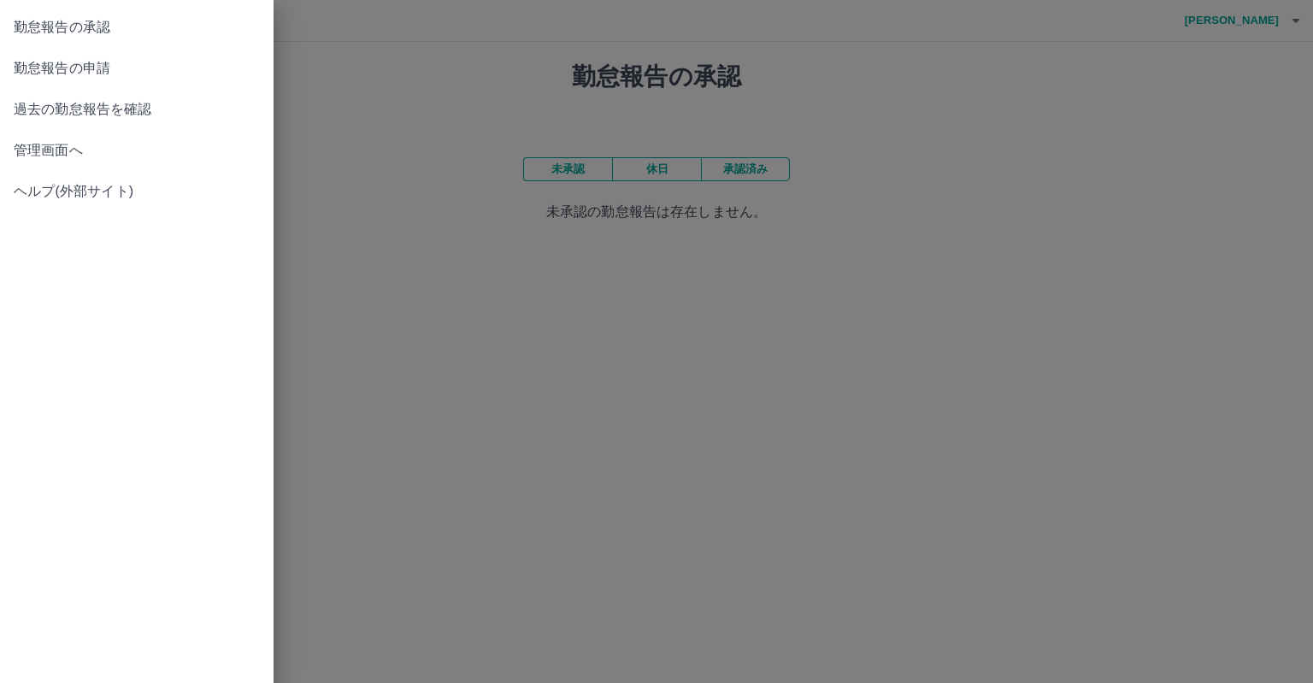
click at [79, 68] on span "勤怠報告の申請" at bounding box center [137, 68] width 246 height 21
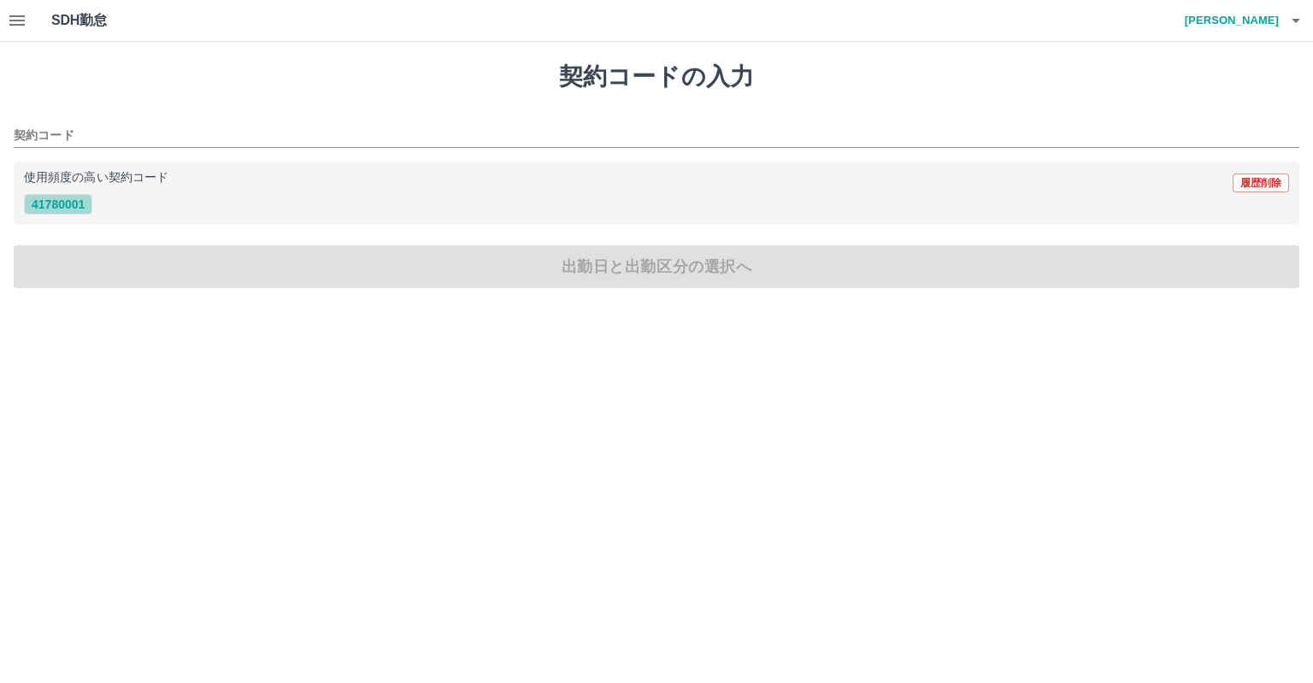
click at [66, 212] on button "41780001" at bounding box center [58, 204] width 68 height 21
type input "********"
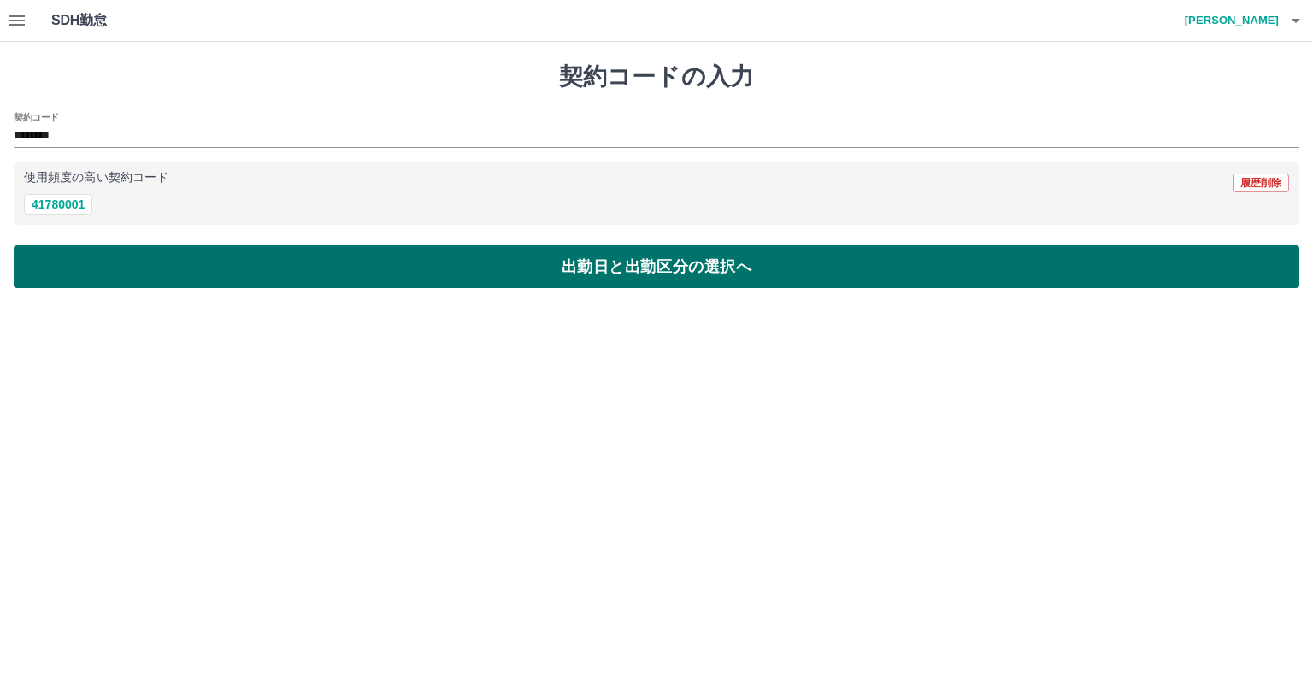
click at [150, 277] on button "出勤日と出勤区分の選択へ" at bounding box center [656, 266] width 1285 height 43
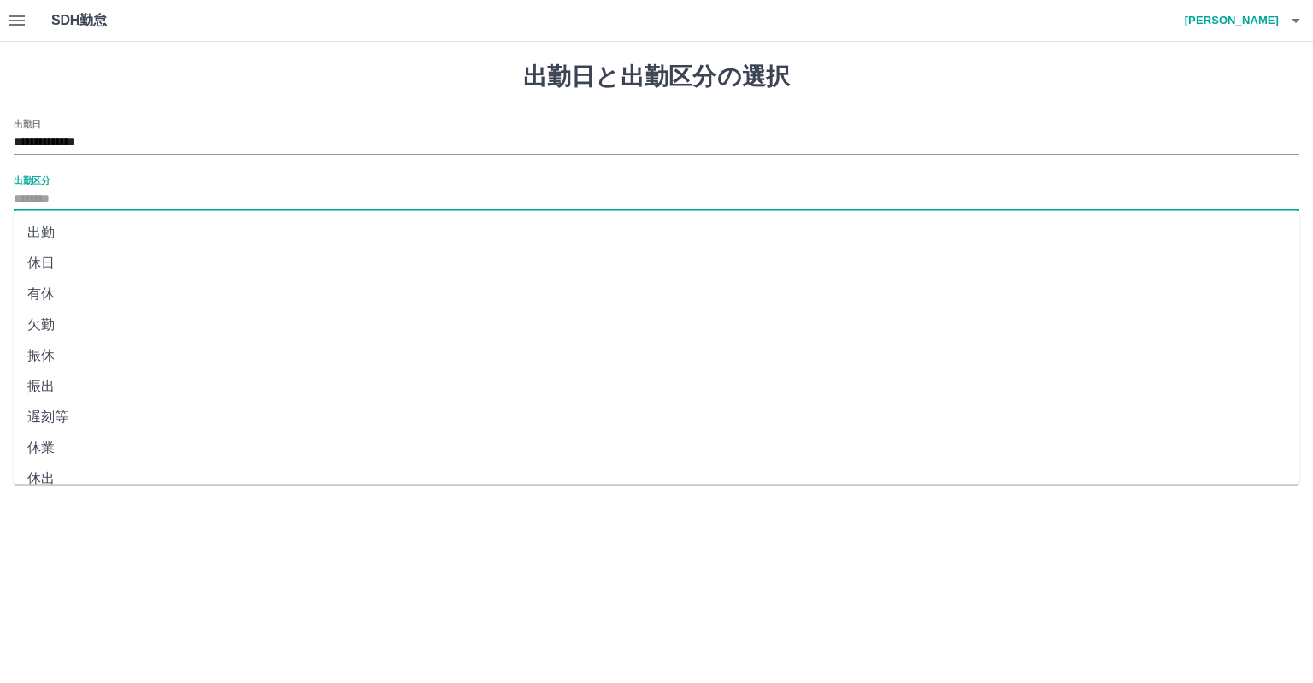
click at [76, 204] on input "出勤区分" at bounding box center [656, 199] width 1285 height 21
click at [59, 232] on li "出勤" at bounding box center [656, 232] width 1285 height 31
type input "**"
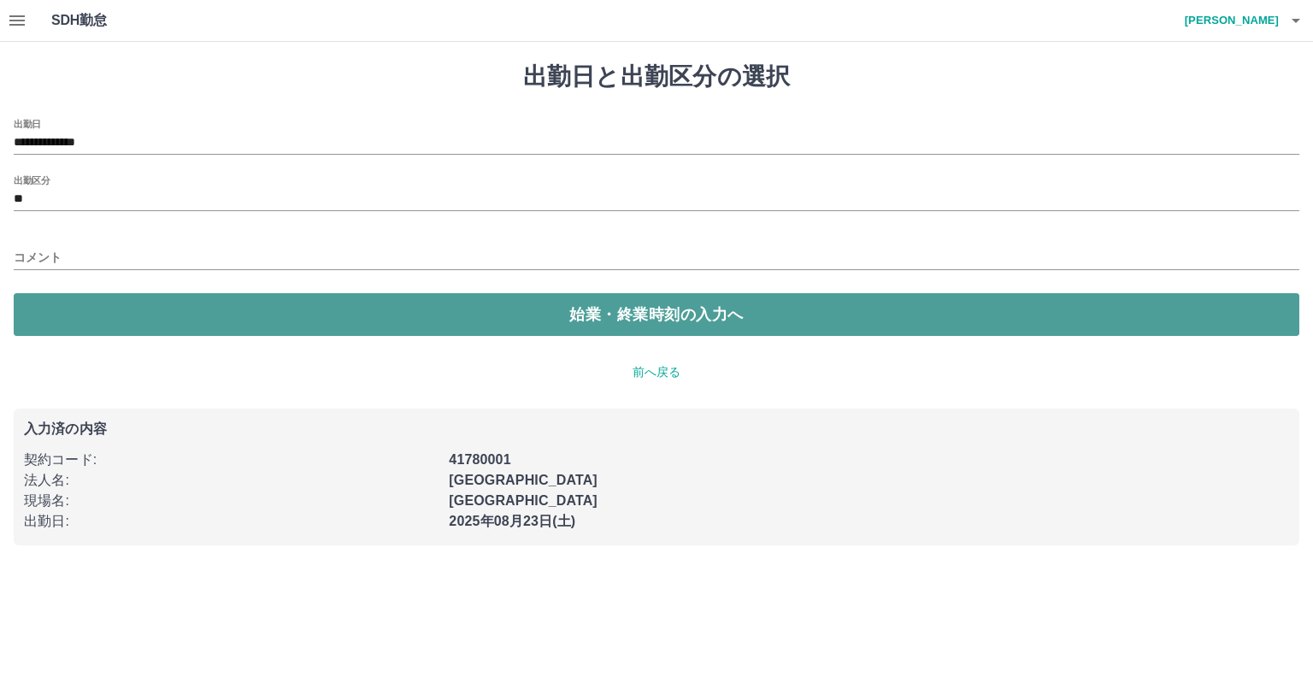
click at [147, 303] on button "始業・終業時刻の入力へ" at bounding box center [656, 314] width 1285 height 43
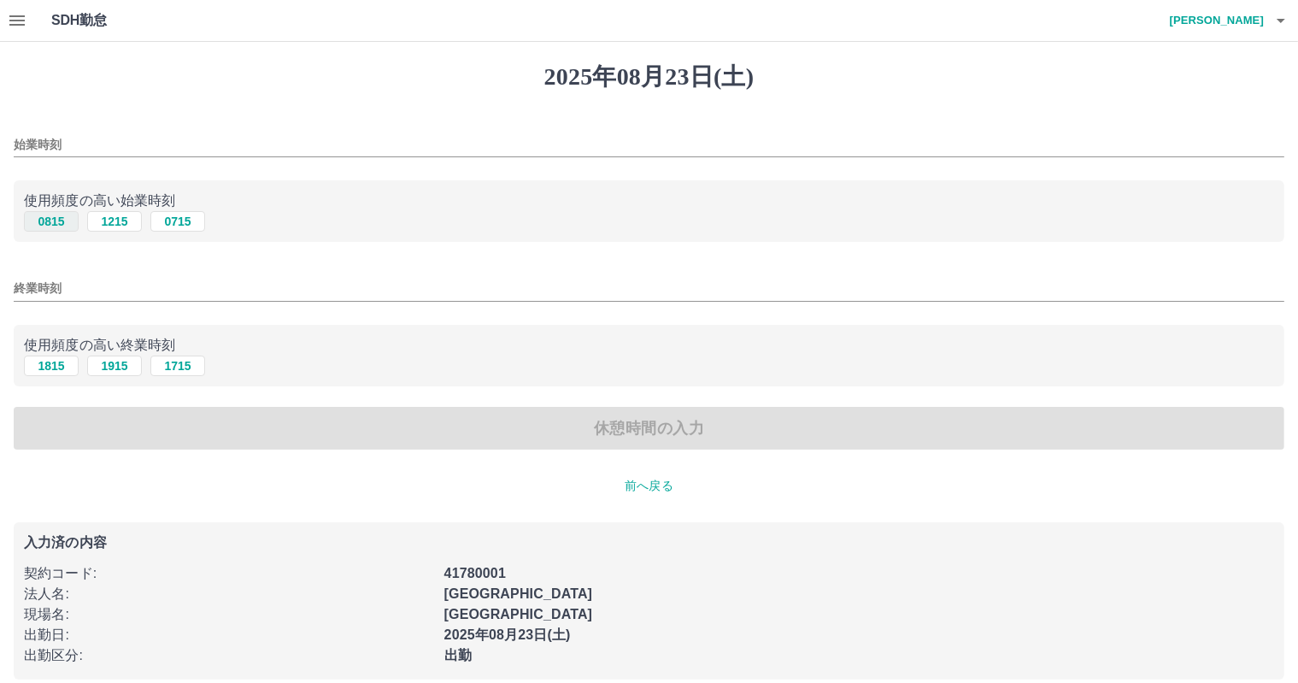
click at [48, 221] on button "0815" at bounding box center [51, 221] width 55 height 21
type input "****"
click at [166, 368] on button "1715" at bounding box center [177, 366] width 55 height 21
type input "****"
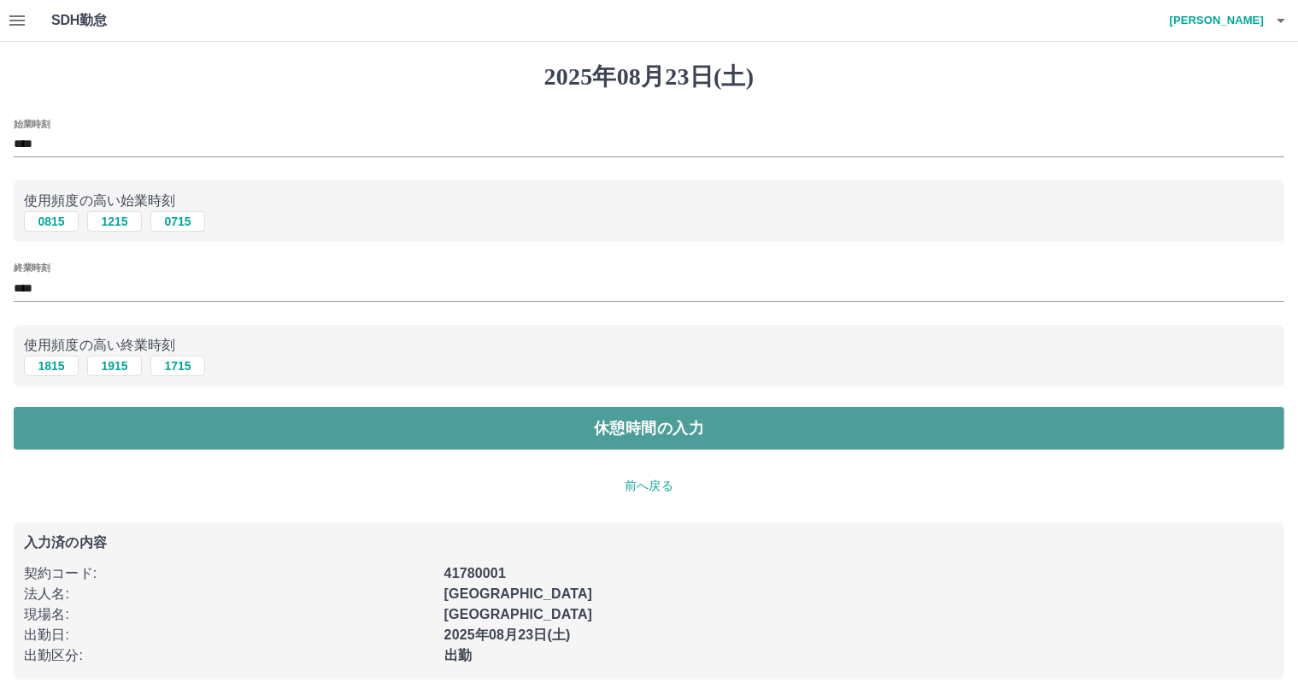
click at [232, 431] on button "休憩時間の入力" at bounding box center [649, 428] width 1271 height 43
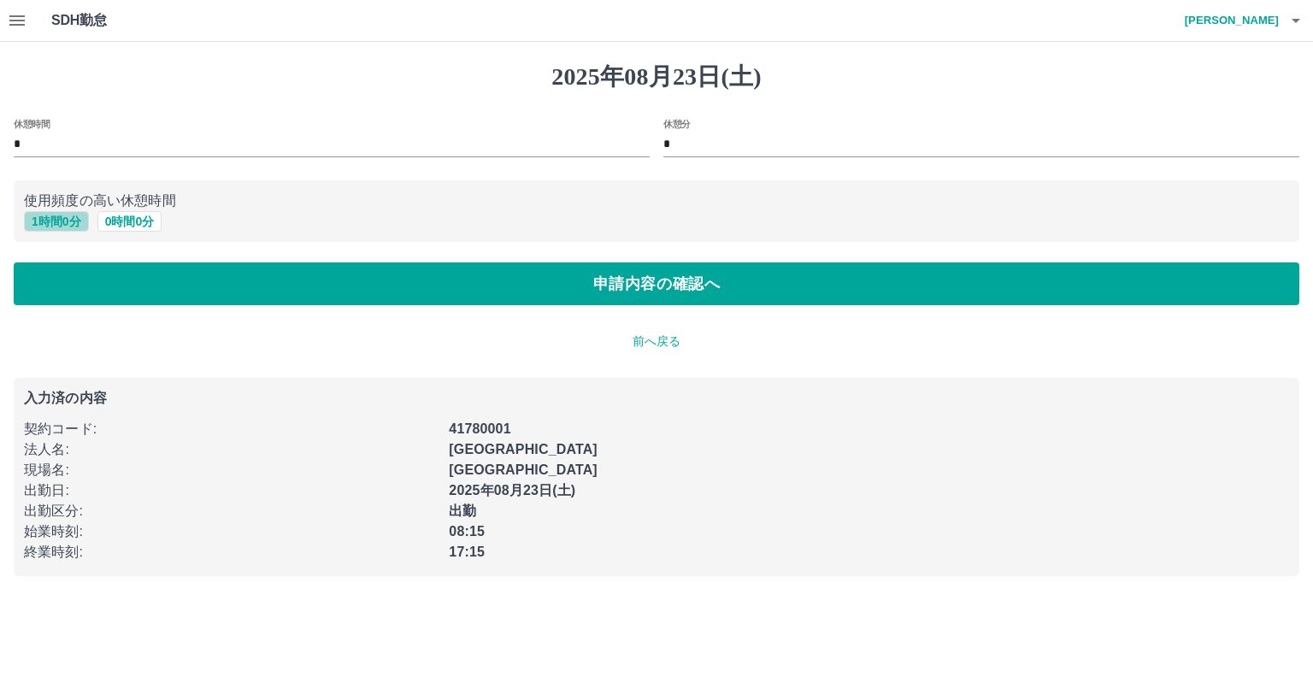
click at [51, 221] on button "1 時間 0 分" at bounding box center [56, 221] width 65 height 21
type input "*"
click at [131, 309] on div "2025年08月23日(土) 休憩時間 * 休憩分 * 使用頻度の高い休憩時間 1 時間 0 分 0 時間 0 分 申請内容の確認へ 前へ戻る 入力済の内容 …" at bounding box center [656, 319] width 1313 height 555
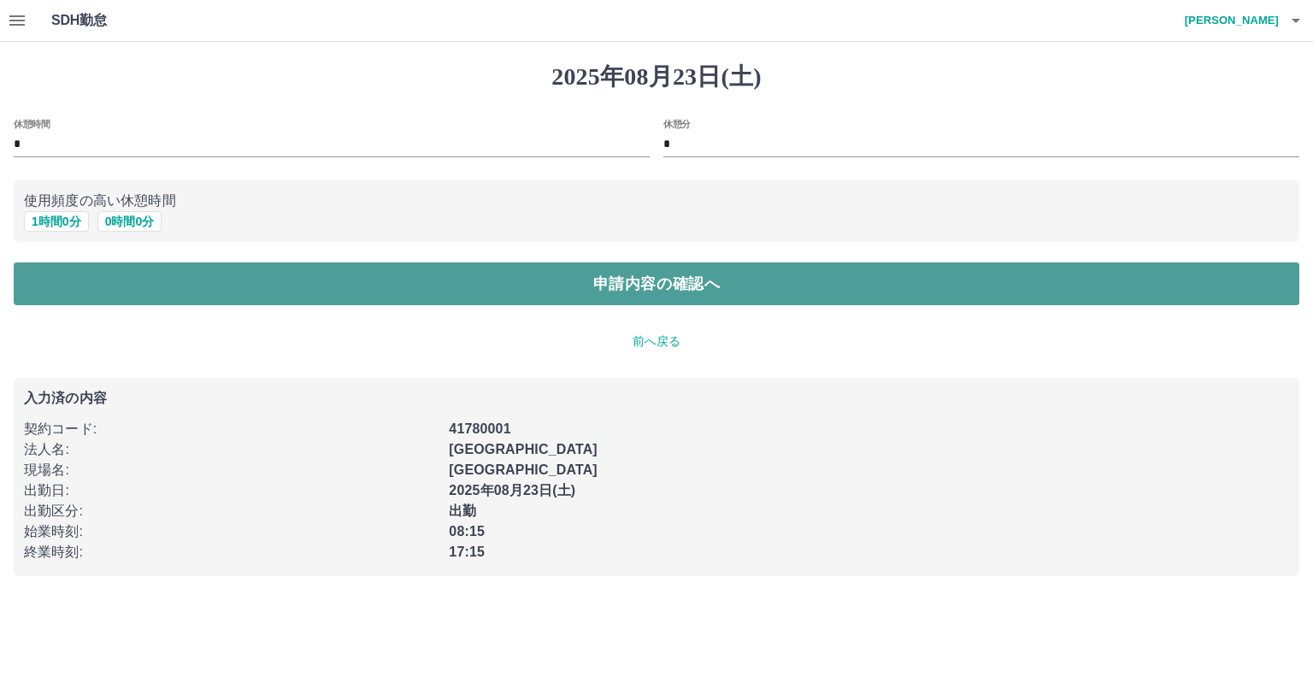
click at [126, 286] on button "申請内容の確認へ" at bounding box center [656, 283] width 1285 height 43
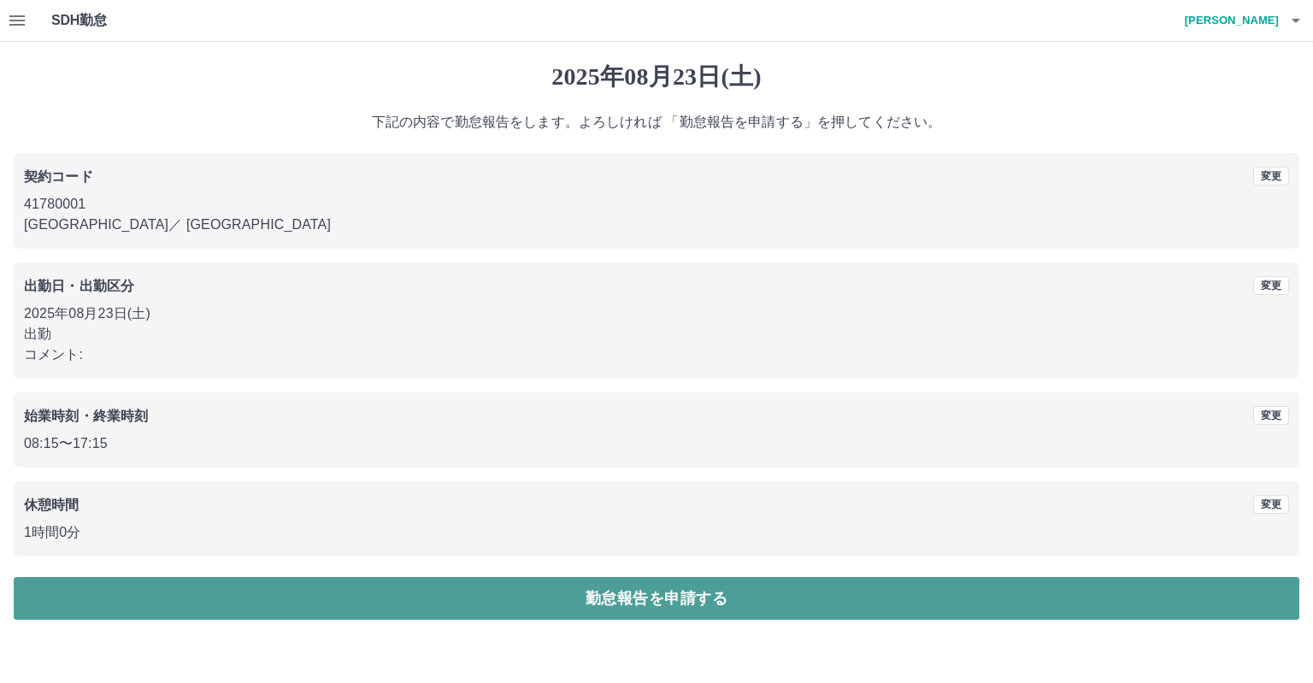
click at [300, 601] on button "勤怠報告を申請する" at bounding box center [656, 598] width 1285 height 43
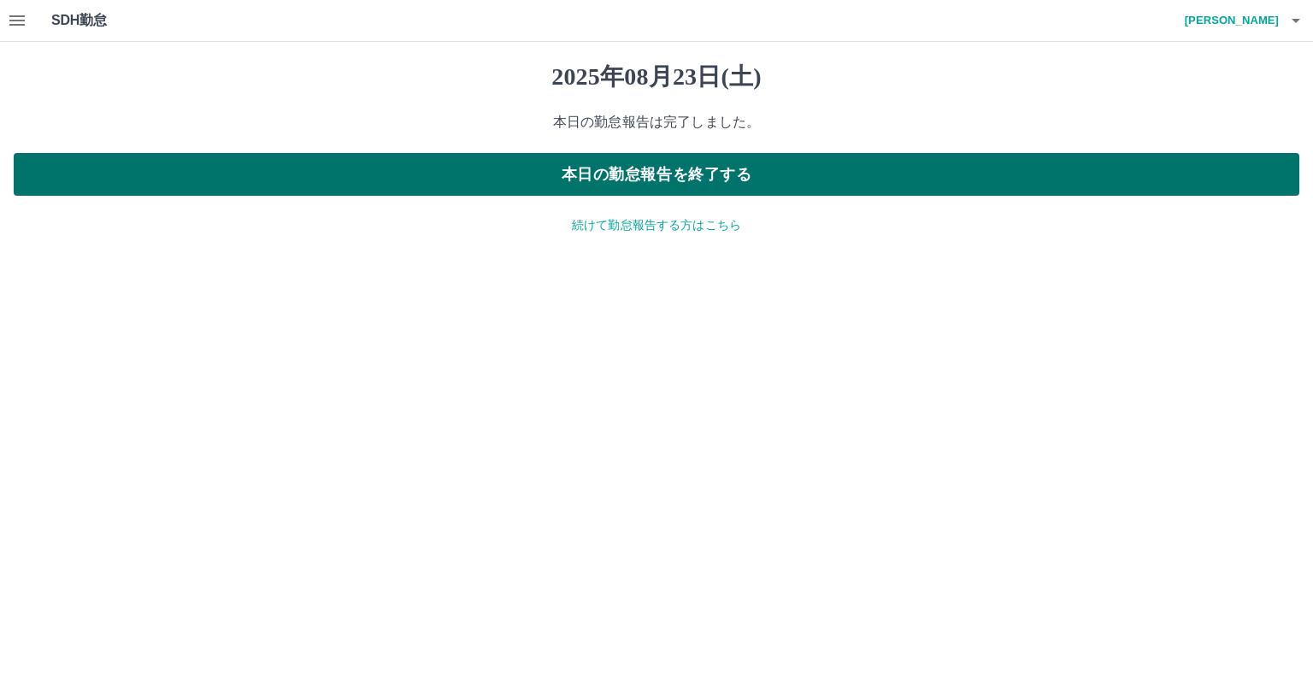
click at [369, 172] on button "本日の勤怠報告を終了する" at bounding box center [656, 174] width 1285 height 43
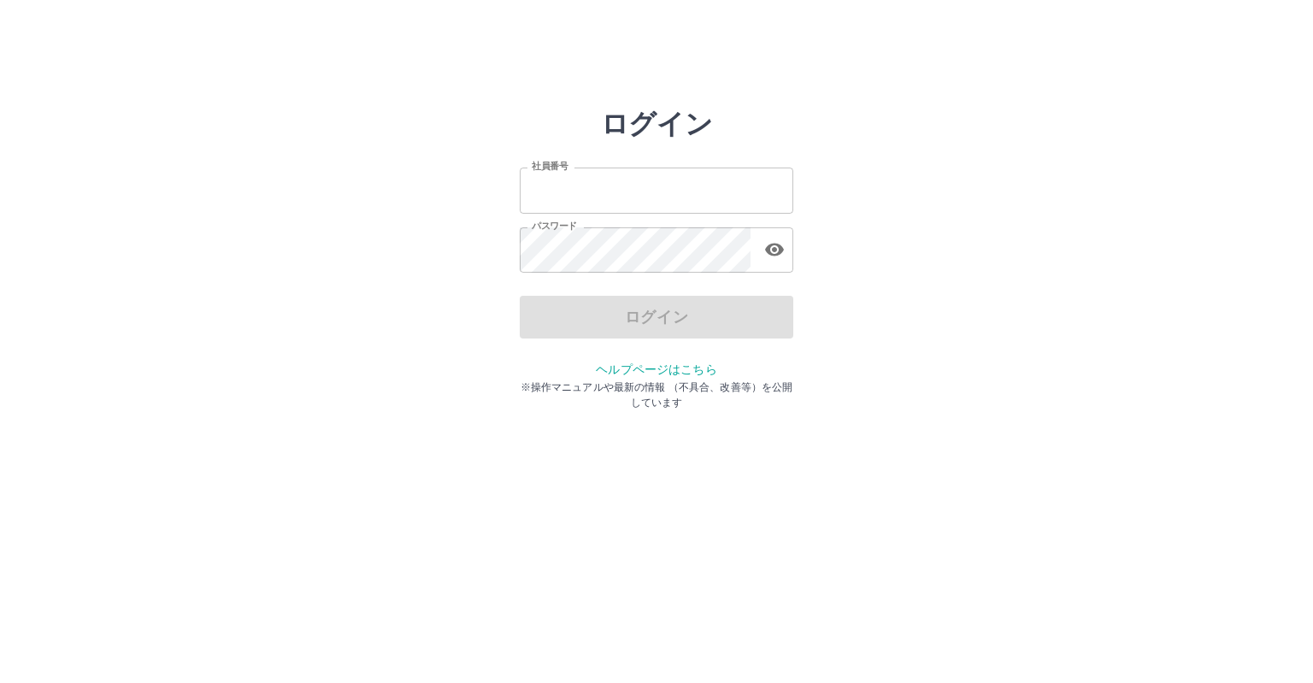
type input "*******"
click at [578, 318] on div "ログイン" at bounding box center [657, 317] width 274 height 43
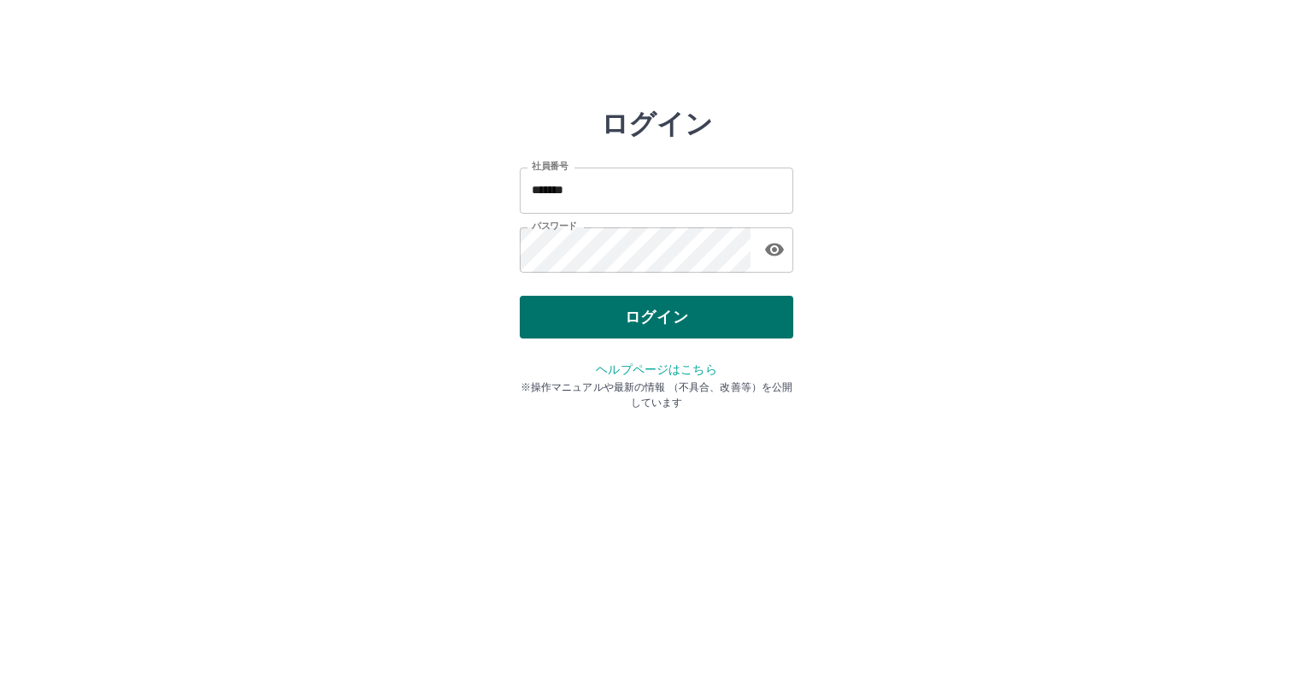
click at [660, 312] on button "ログイン" at bounding box center [657, 317] width 274 height 43
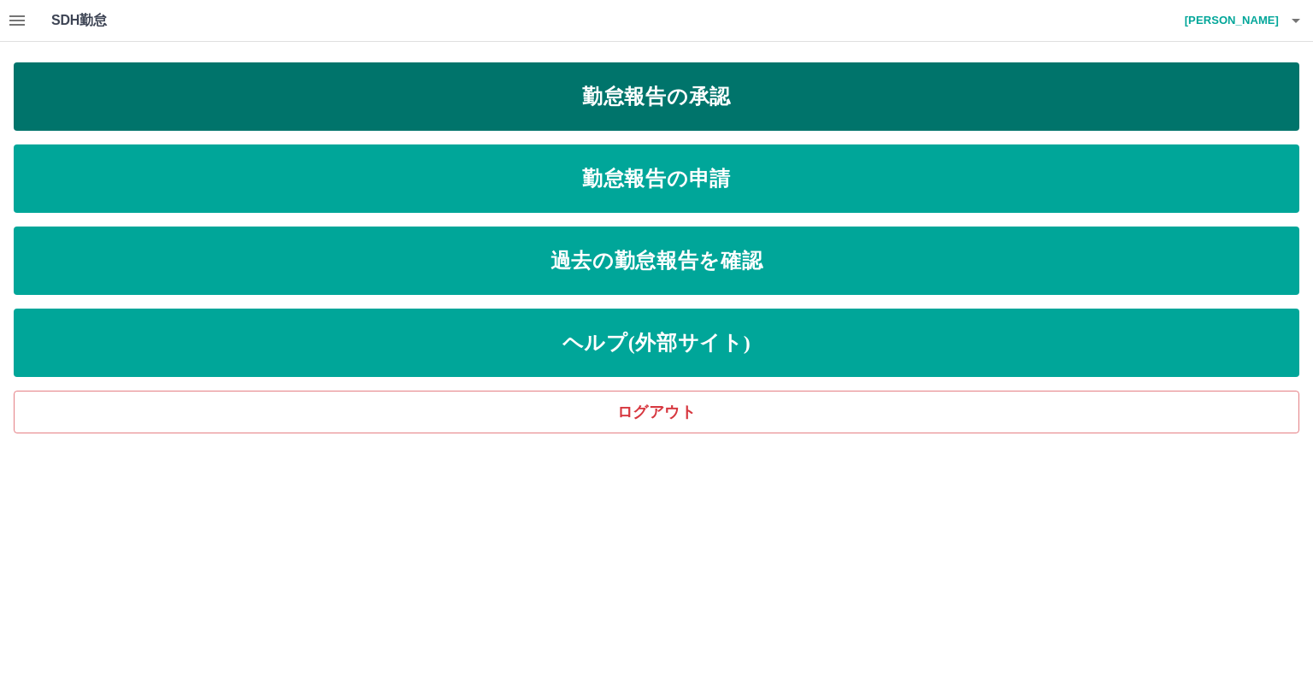
click at [277, 91] on link "勤怠報告の承認" at bounding box center [656, 96] width 1285 height 68
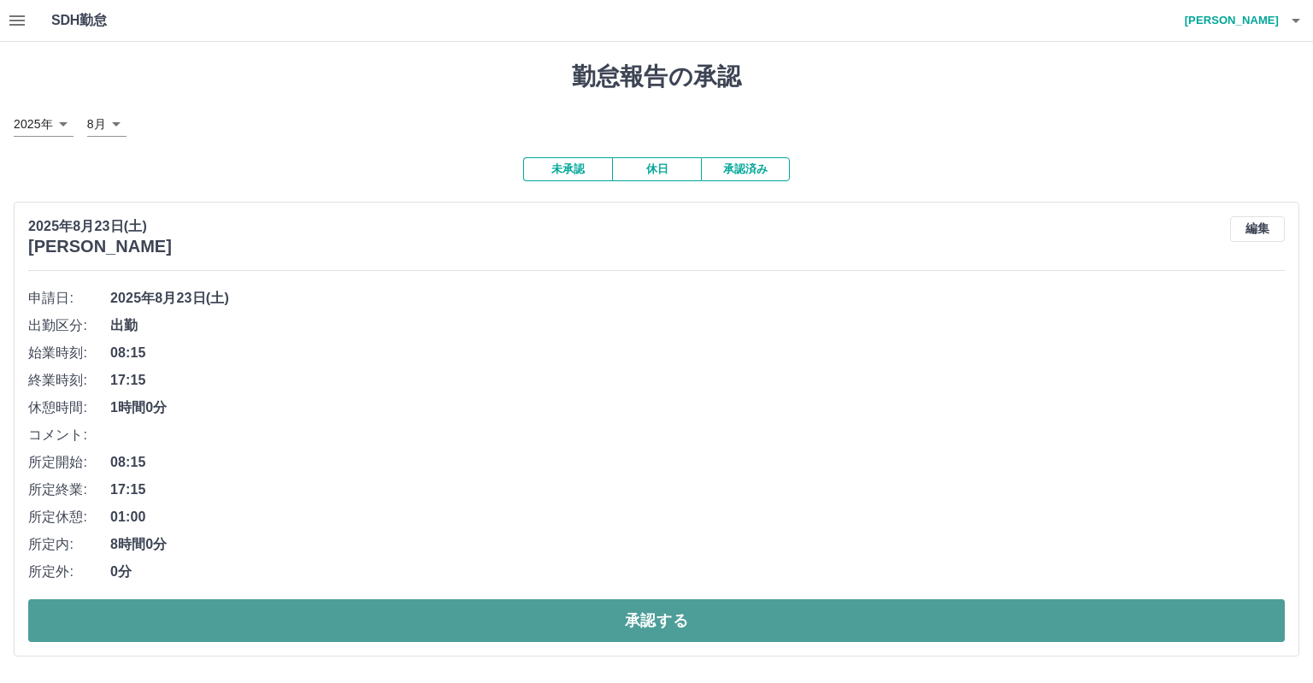
click at [519, 620] on button "承認する" at bounding box center [656, 620] width 1256 height 43
